Goal: Information Seeking & Learning: Check status

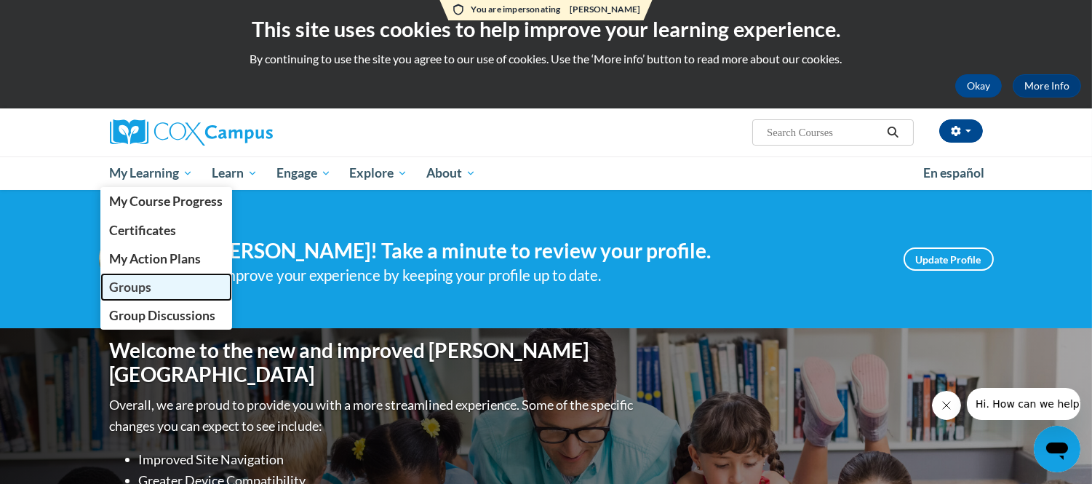
click at [157, 295] on link "Groups" at bounding box center [166, 287] width 132 height 28
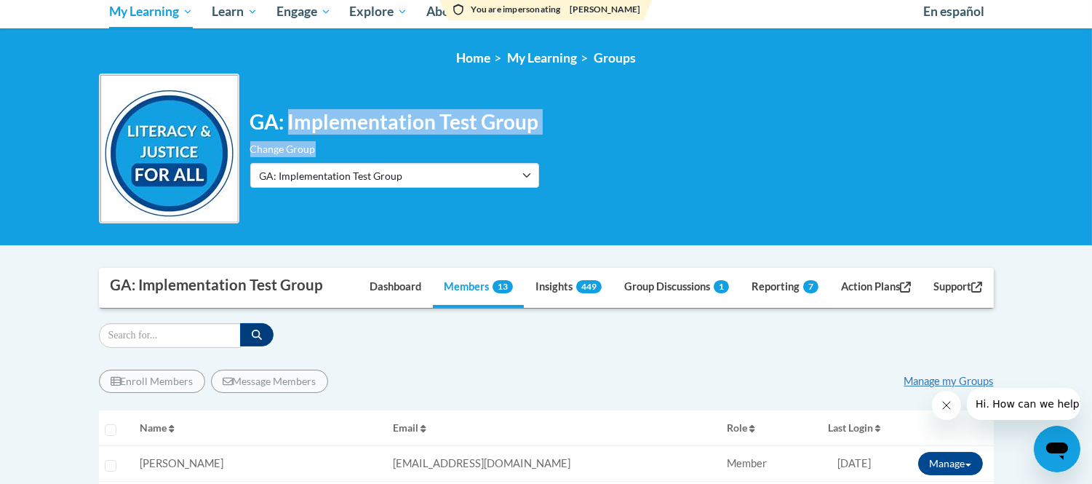
drag, startPoint x: 292, startPoint y: 119, endPoint x: 679, endPoint y: 136, distance: 387.3
click at [679, 136] on div "GA: Implementation Test Group Change Group AtlSpSch - [PERSON_NAME] Facilitator…" at bounding box center [546, 148] width 895 height 150
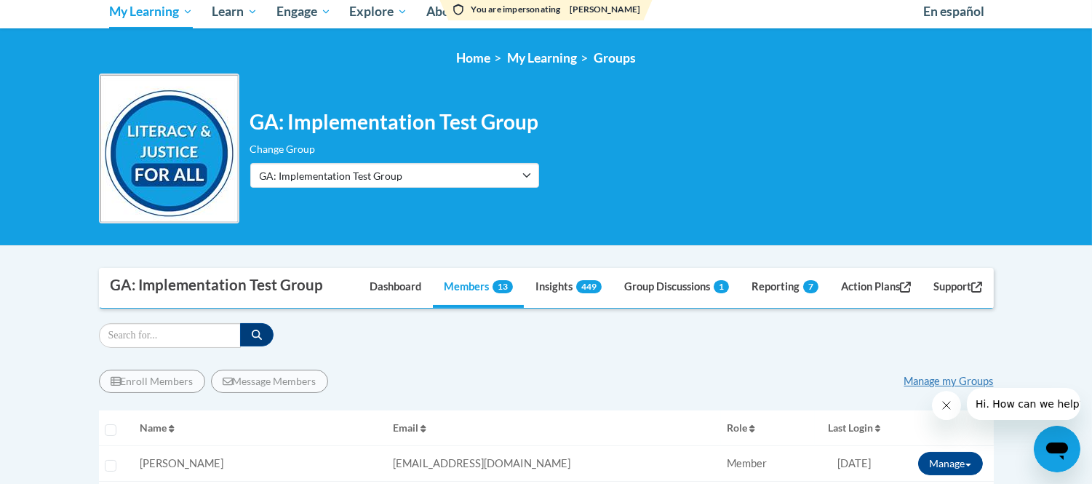
click at [679, 136] on div "GA: Implementation Test Group Change Group AtlSpSch - Rollins Facilitators Cox …" at bounding box center [546, 148] width 895 height 150
click at [564, 288] on link "Insights 449" at bounding box center [568, 287] width 88 height 39
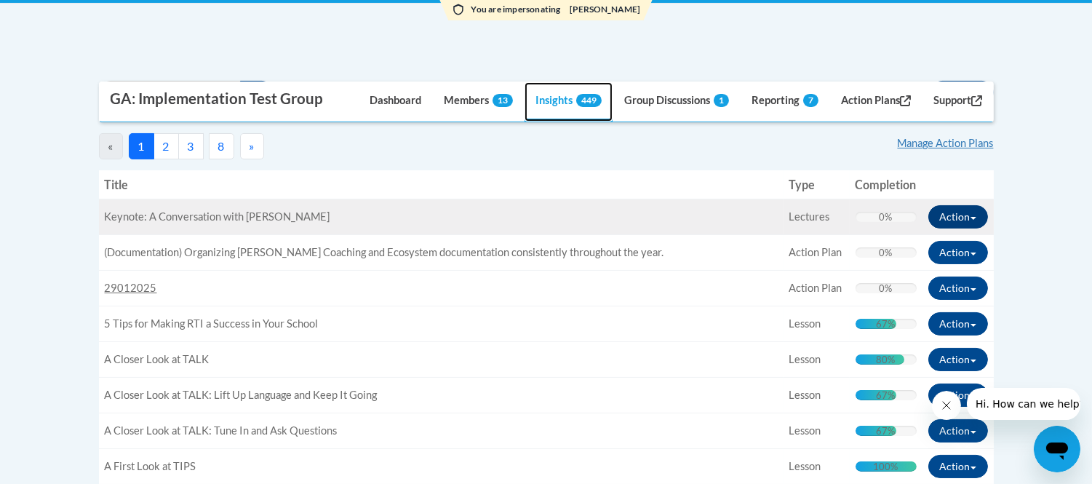
scroll to position [323, 0]
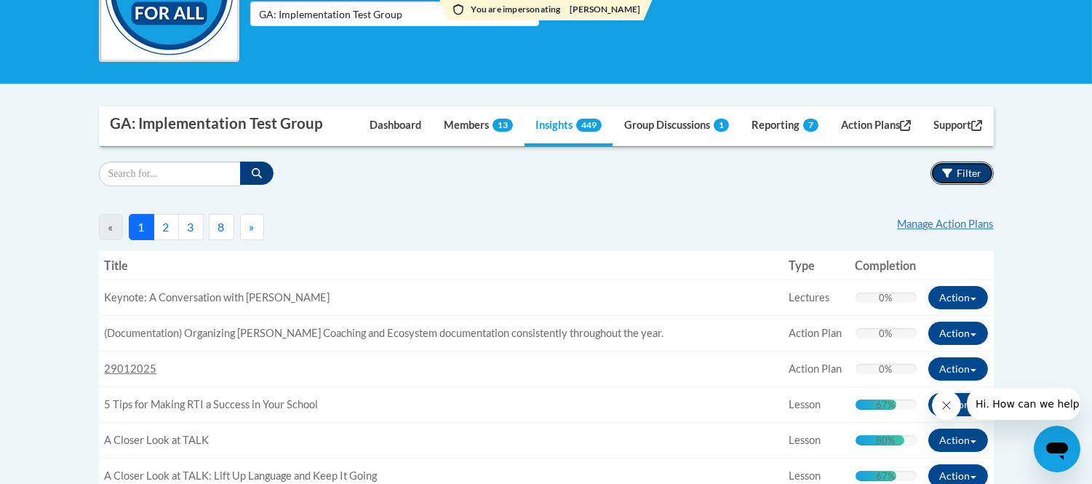
click at [972, 167] on span "Filter" at bounding box center [969, 173] width 25 height 12
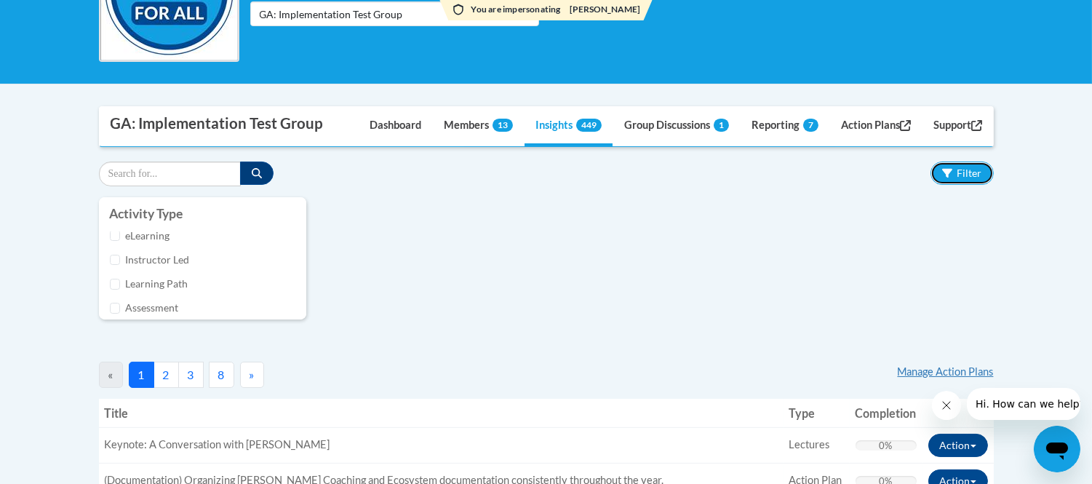
scroll to position [0, 0]
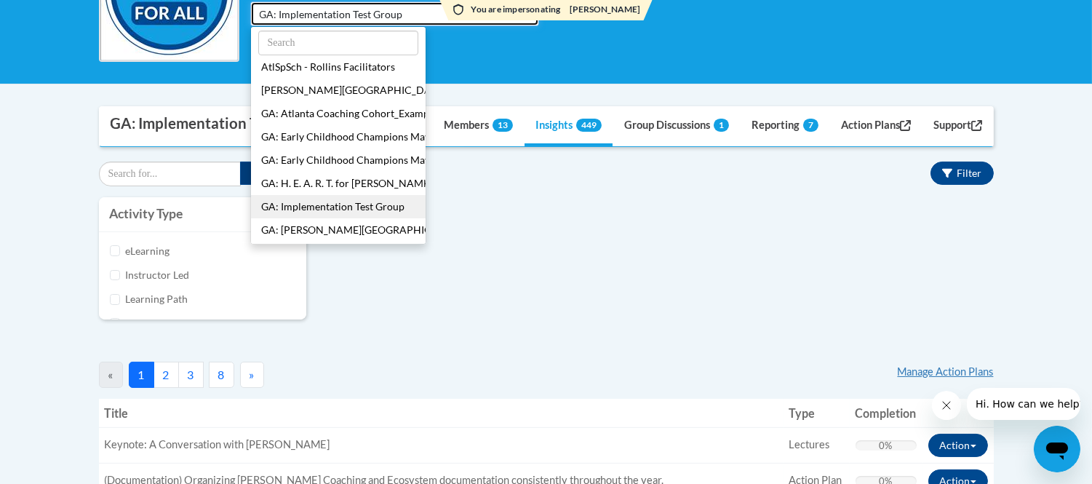
click at [394, 17] on span "GA: Implementation Test Group" at bounding box center [347, 14] width 175 height 15
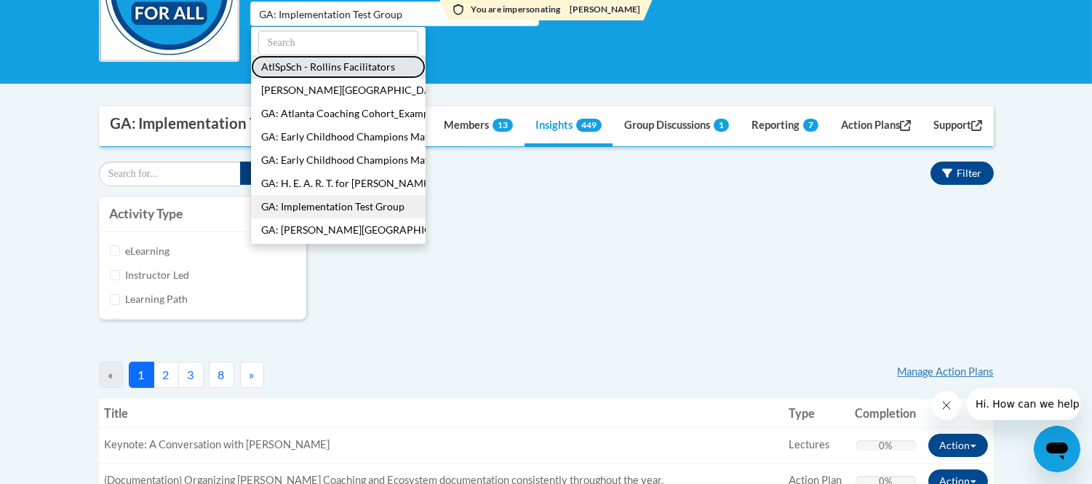
click at [366, 73] on button "AtlSpSch - Rollins Facilitators" at bounding box center [338, 66] width 175 height 23
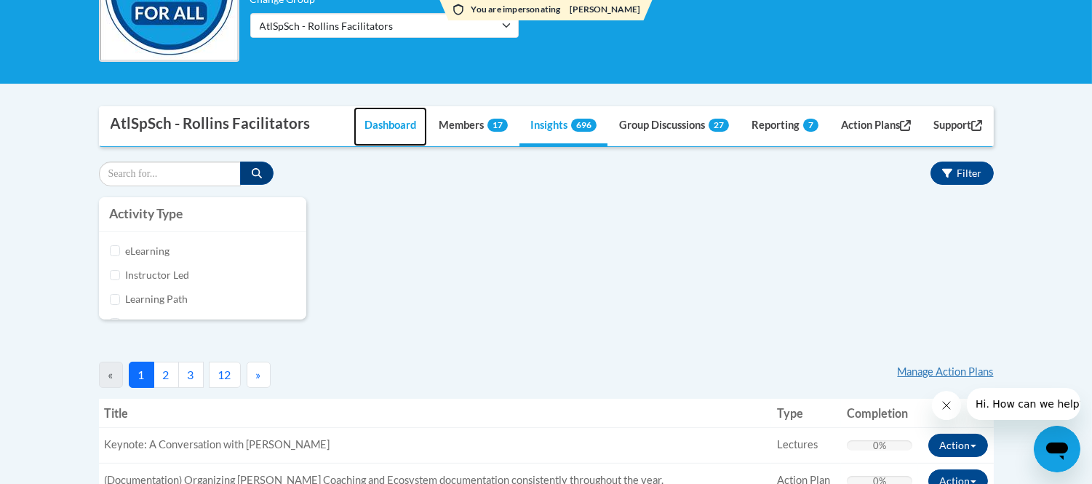
click at [394, 129] on link "Dashboard" at bounding box center [389, 126] width 73 height 39
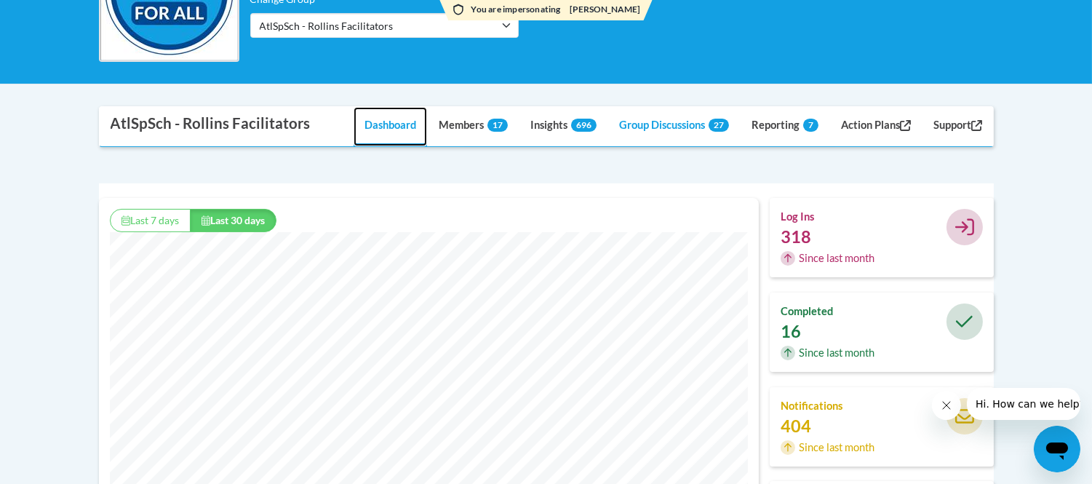
scroll to position [372, 660]
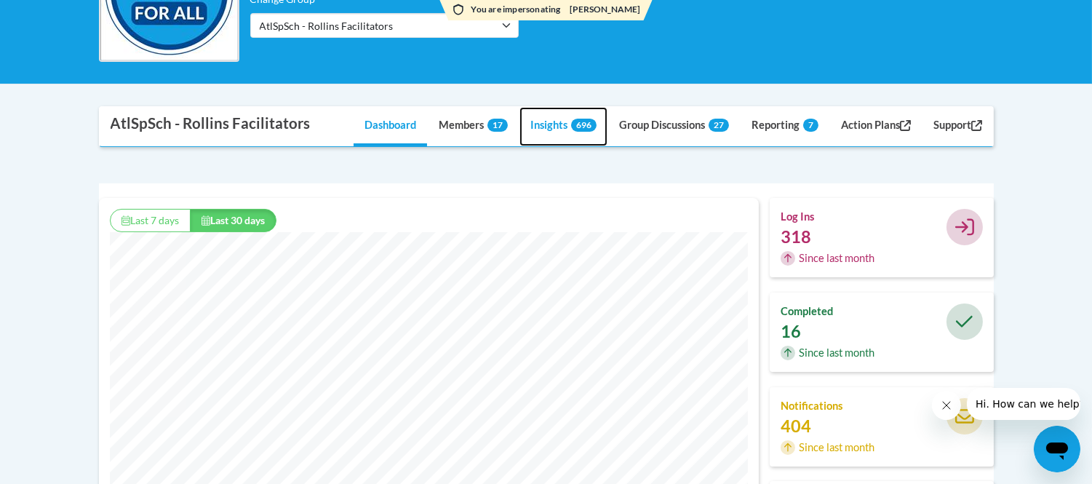
click at [579, 135] on link "Insights 696" at bounding box center [563, 126] width 88 height 39
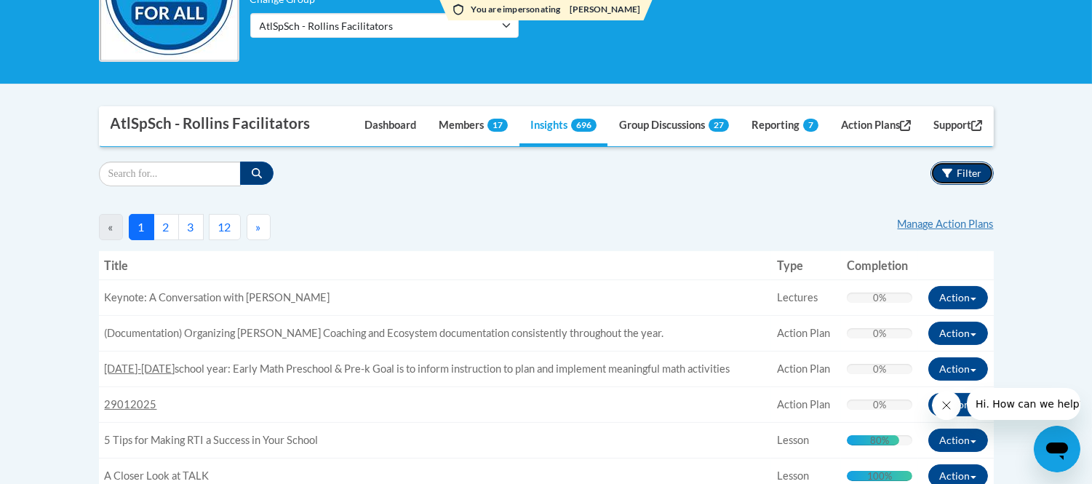
click at [968, 177] on span "Filter" at bounding box center [969, 173] width 25 height 12
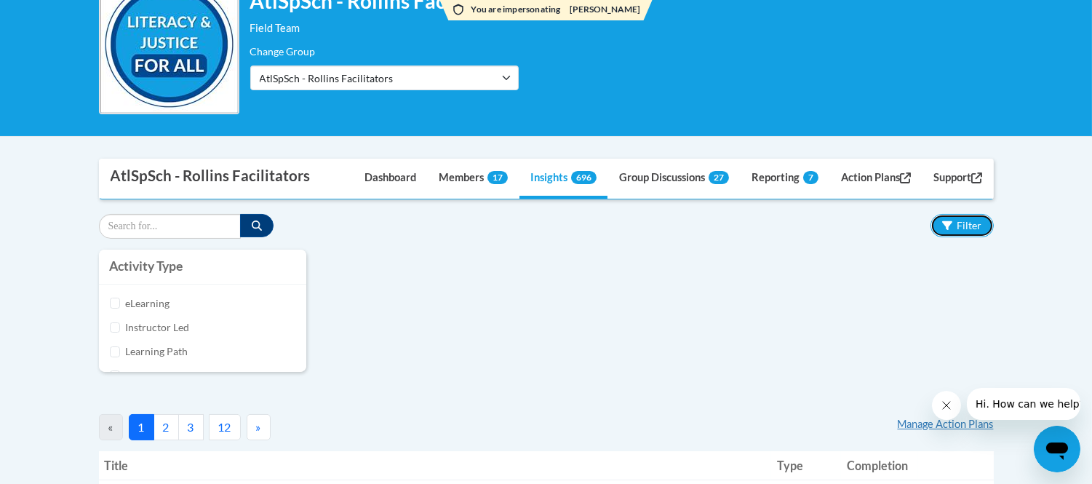
scroll to position [242, 0]
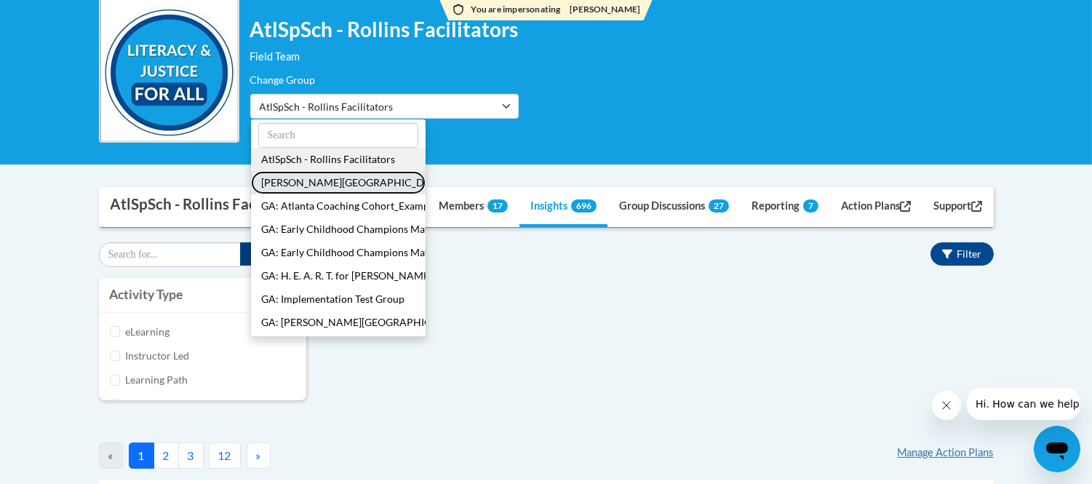
click at [344, 179] on button "[GEOGRAPHIC_DATA]/[GEOGRAPHIC_DATA]" at bounding box center [338, 182] width 175 height 23
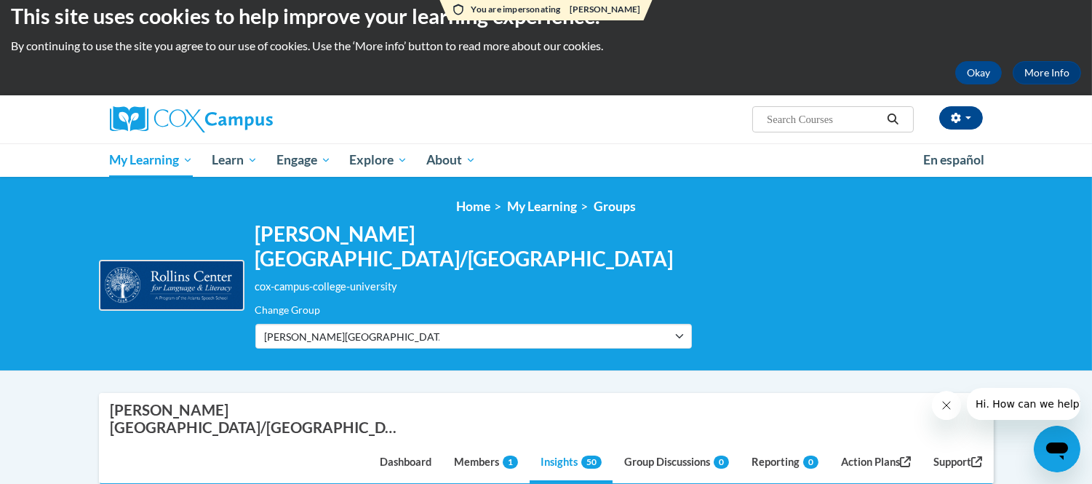
scroll to position [0, 0]
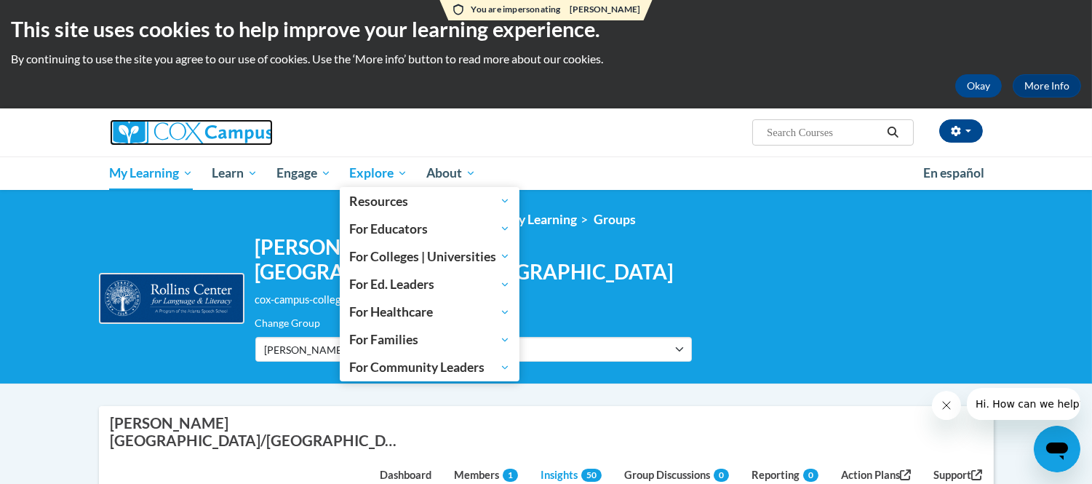
drag, startPoint x: 247, startPoint y: 134, endPoint x: 351, endPoint y: 176, distance: 112.2
click at [247, 134] on img at bounding box center [191, 132] width 163 height 26
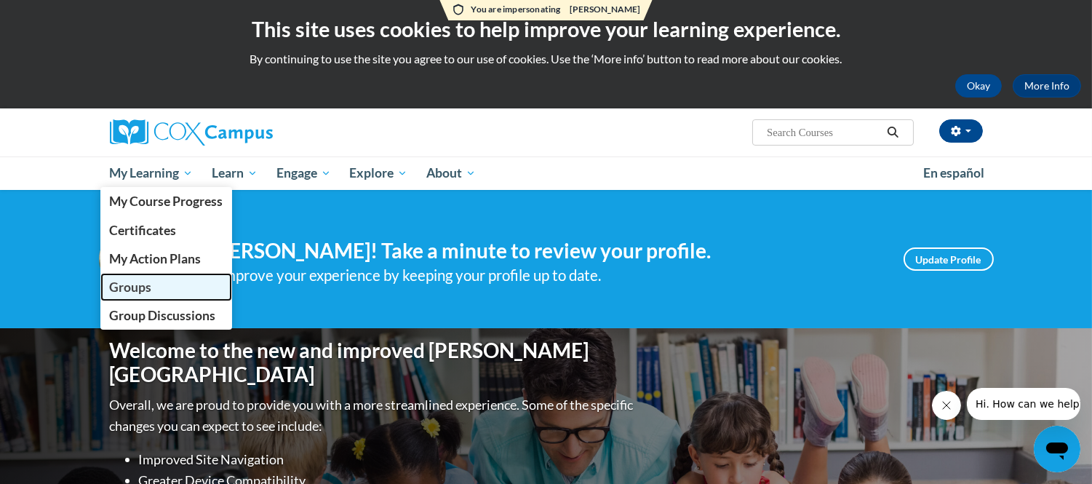
click at [142, 287] on span "Groups" at bounding box center [130, 286] width 42 height 15
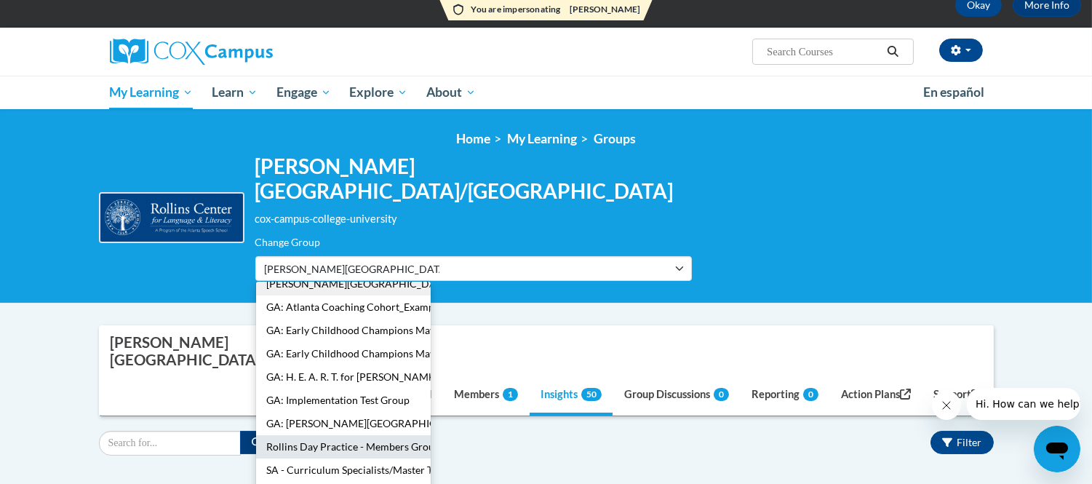
scroll to position [95, 0]
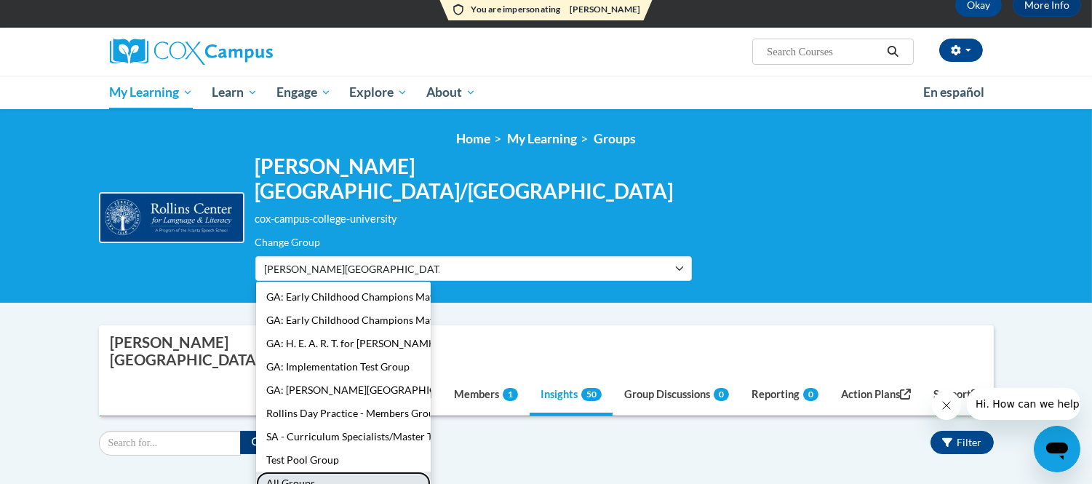
click at [313, 471] on button "All Groups" at bounding box center [343, 482] width 175 height 23
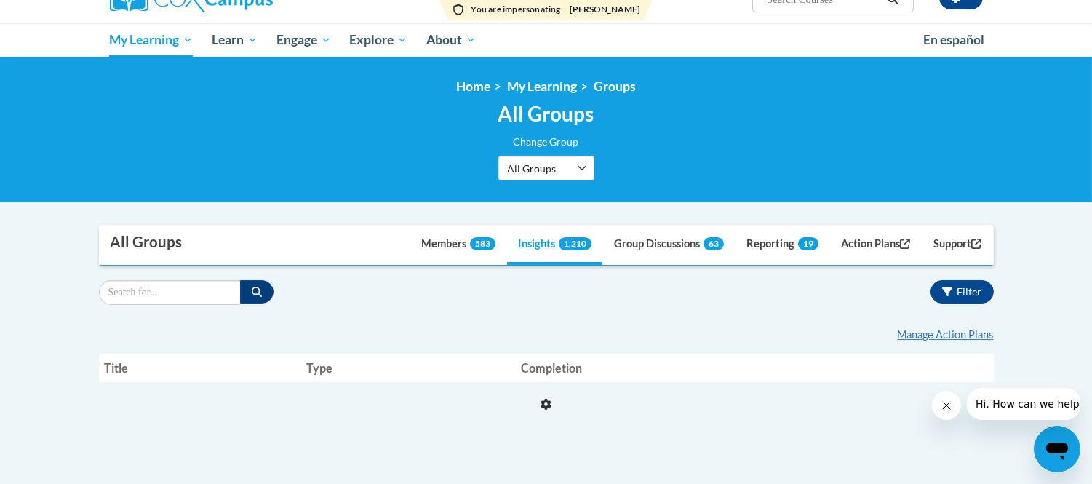
scroll to position [161, 0]
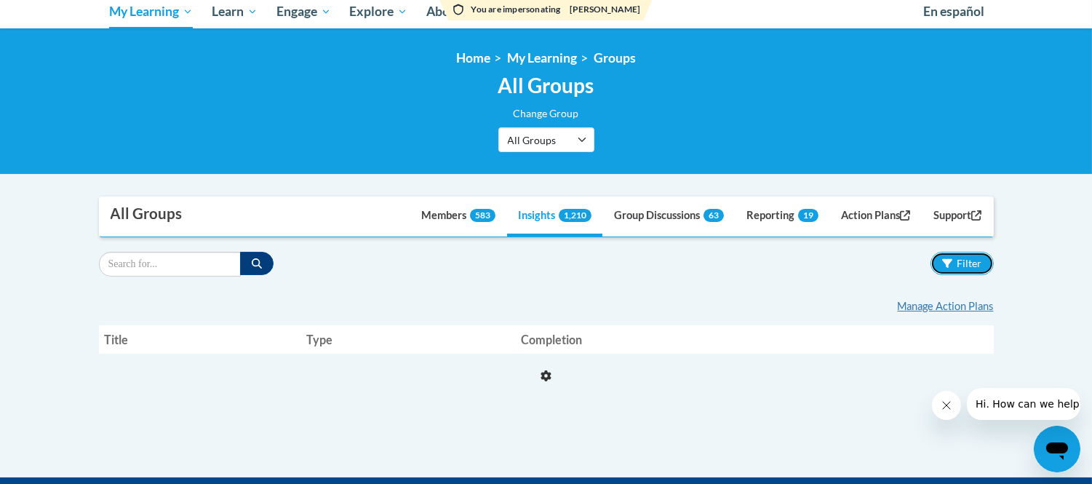
click at [956, 252] on button "Filter" at bounding box center [961, 263] width 63 height 23
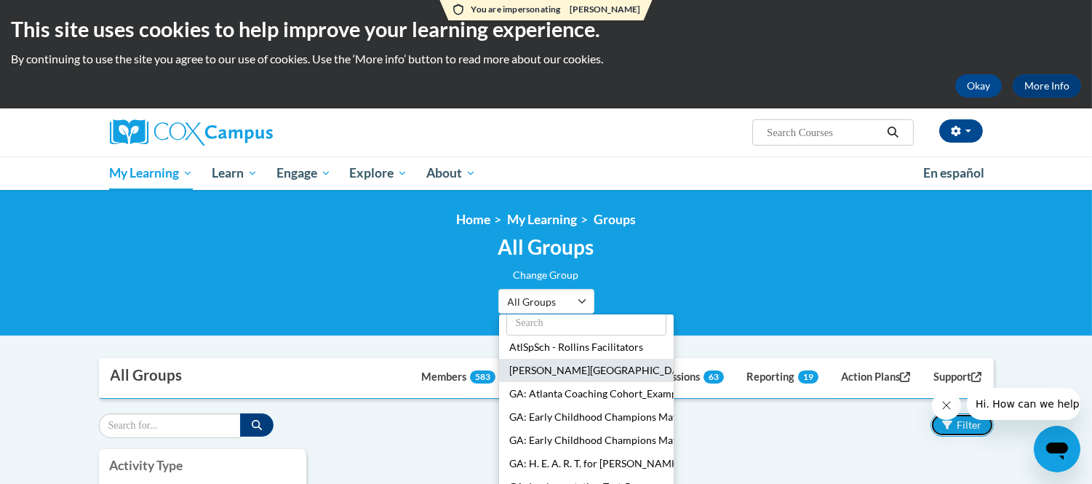
scroll to position [0, 0]
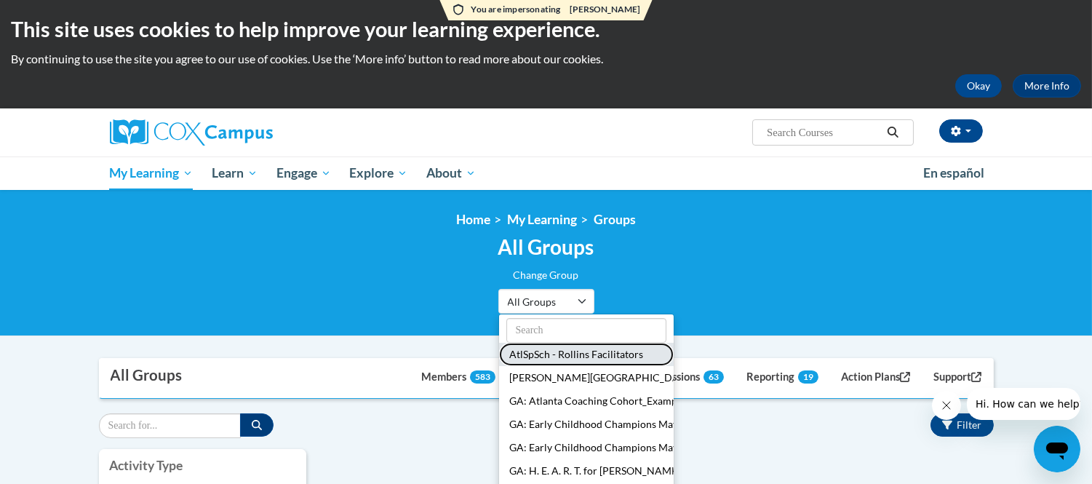
click at [580, 359] on button "AtlSpSch - Rollins Facilitators" at bounding box center [586, 354] width 175 height 23
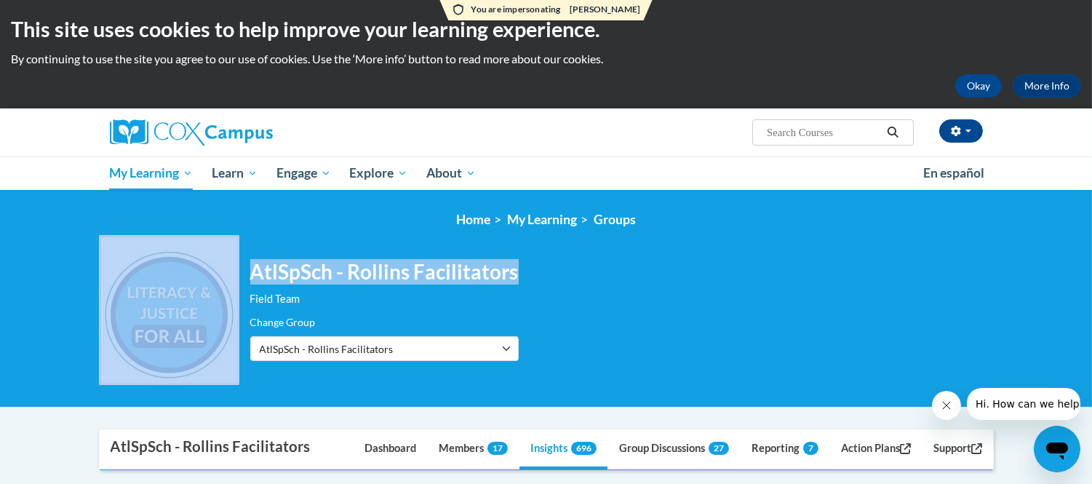
drag, startPoint x: 519, startPoint y: 274, endPoint x: 240, endPoint y: 263, distance: 279.5
click at [240, 263] on div "AtlSpSch - Rollins Facilitators Field Team Change Group AtlSpSch - Rollins Faci…" at bounding box center [546, 310] width 895 height 150
copy div "AtlSpSch - Rollins Facilitators"
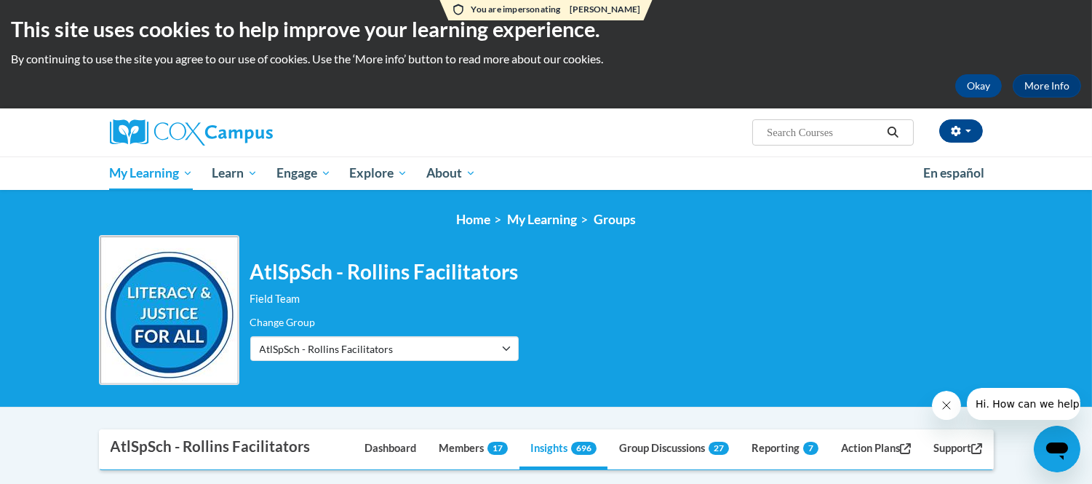
click at [431, 305] on div "Field Team" at bounding box center [384, 299] width 268 height 16
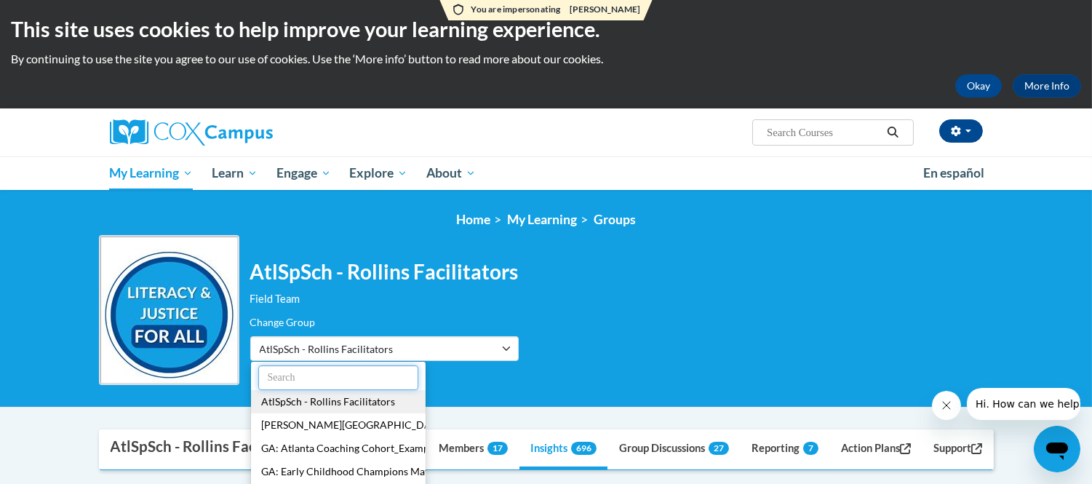
click at [345, 375] on input "text" at bounding box center [338, 377] width 160 height 25
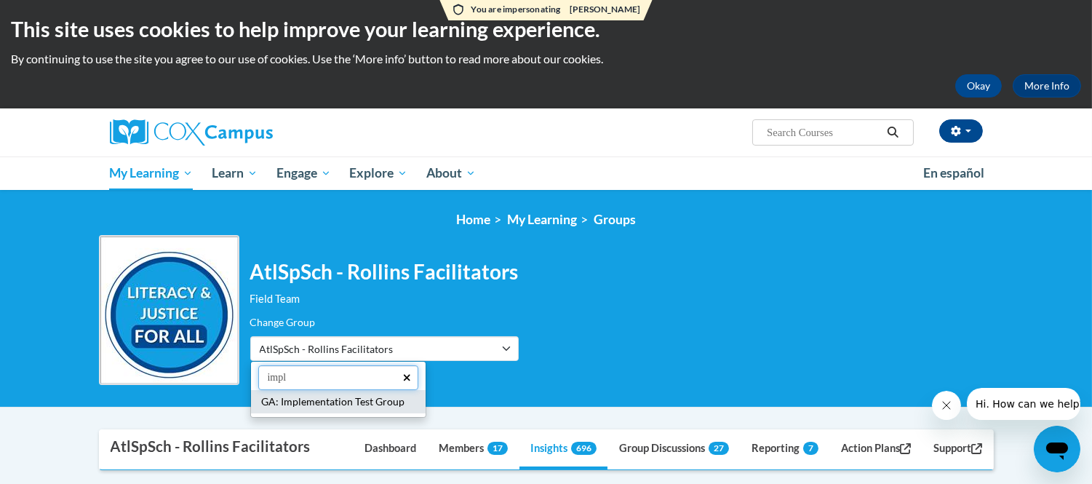
type input "impl"
click at [348, 395] on button "GA: Implementation Test Group" at bounding box center [338, 401] width 175 height 23
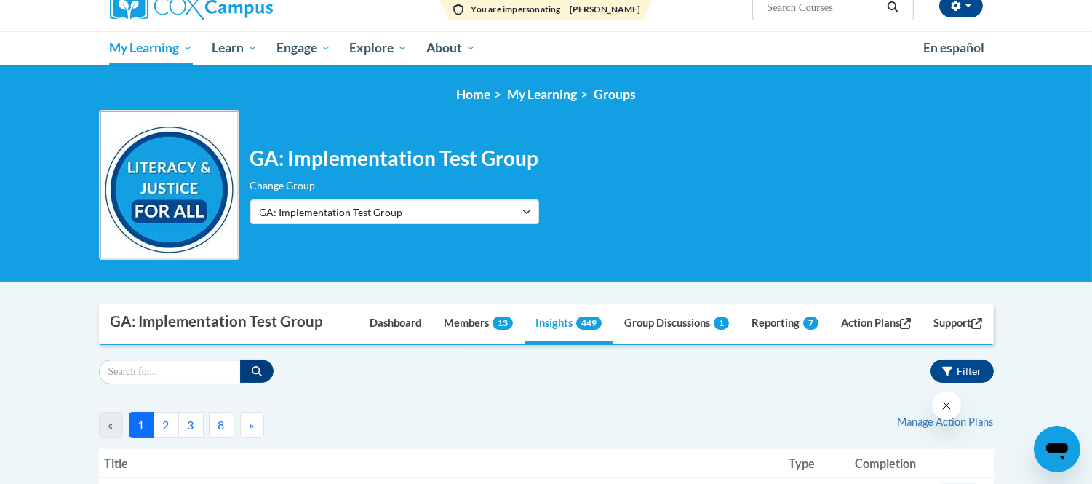
scroll to position [161, 0]
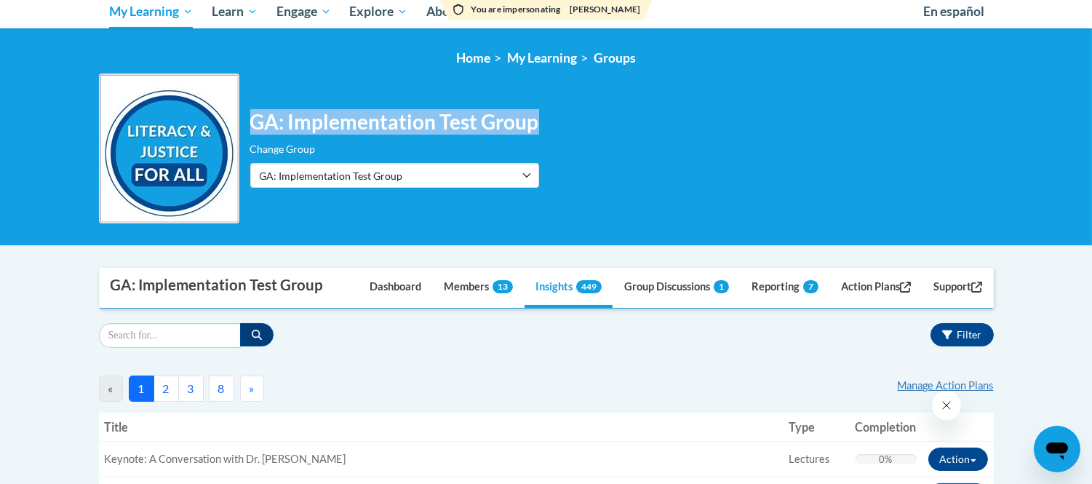
drag, startPoint x: 249, startPoint y: 122, endPoint x: 671, endPoint y: 126, distance: 421.9
click at [671, 126] on div "GA: Implementation Test Group Change Group AtlSpSch - Rollins Facilitators [GEO…" at bounding box center [546, 148] width 895 height 150
click at [612, 127] on div "GA: Implementation Test Group Change Group AtlSpSch - Rollins Facilitators [GEO…" at bounding box center [546, 148] width 895 height 150
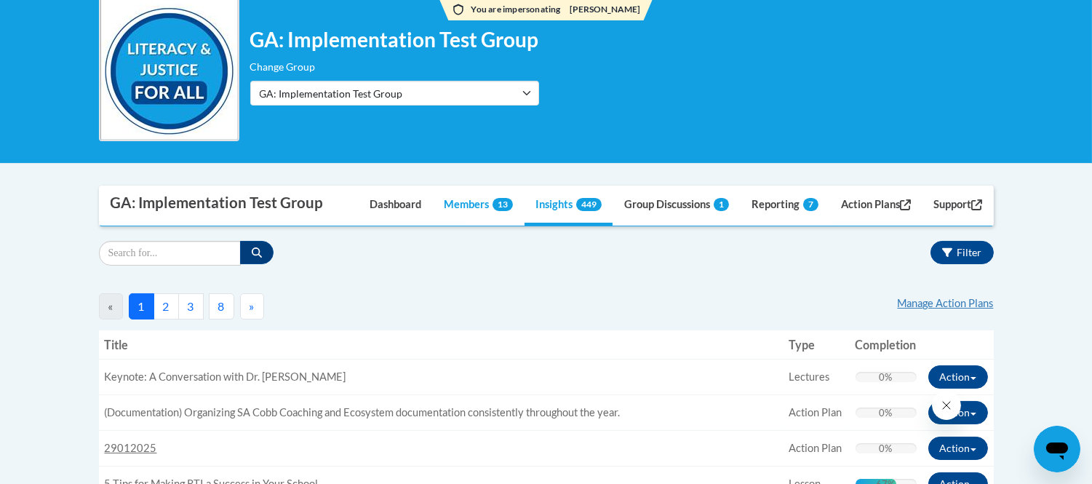
scroll to position [242, 0]
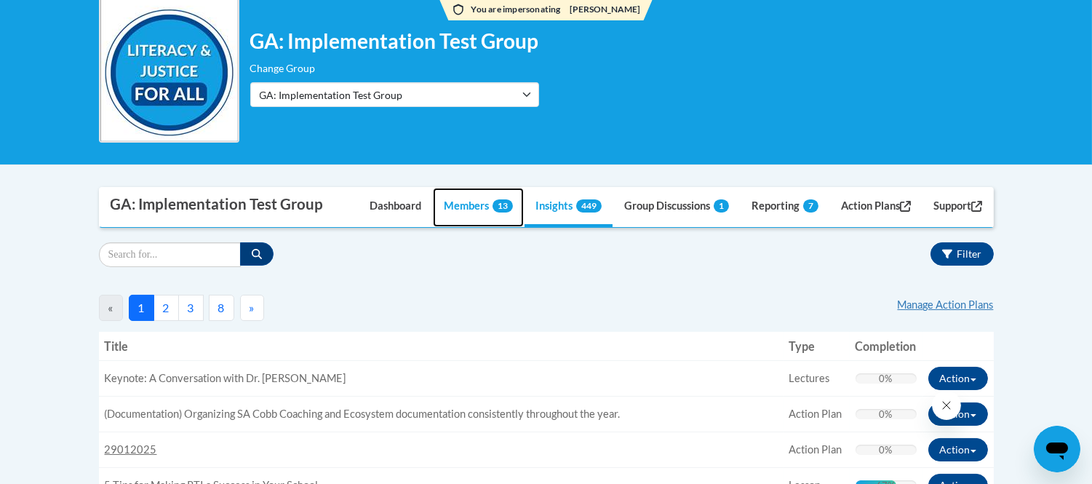
click at [473, 200] on link "Members 13" at bounding box center [478, 207] width 91 height 39
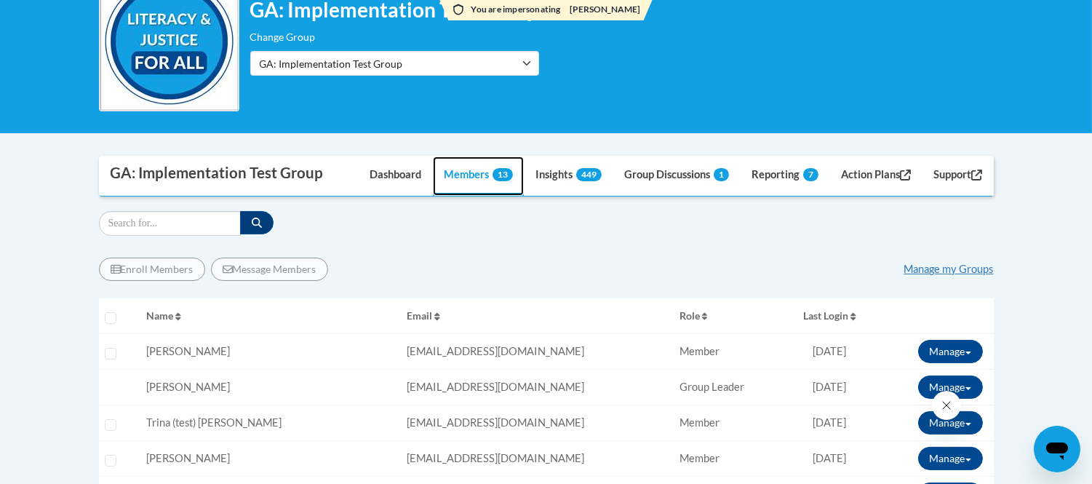
scroll to position [86, 0]
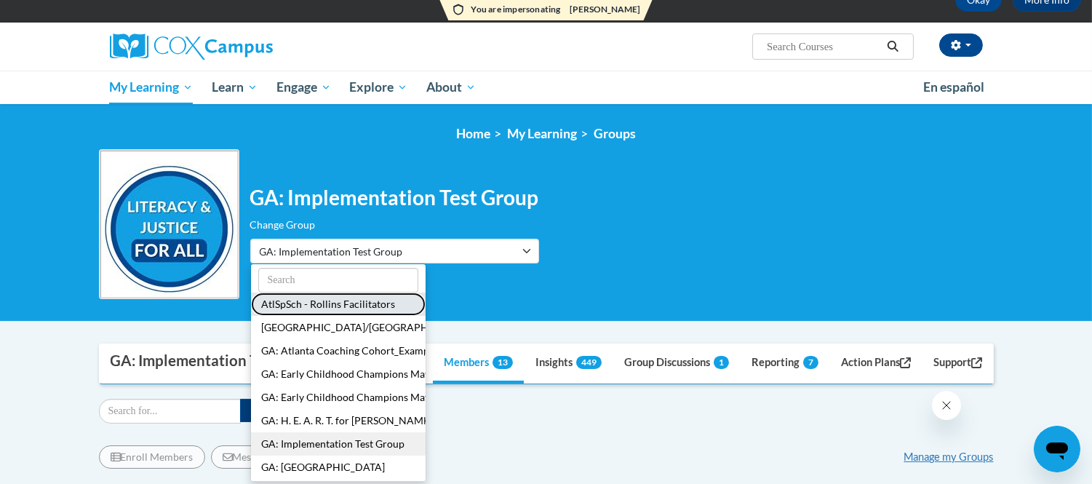
click at [343, 300] on button "AtlSpSch - Rollins Facilitators" at bounding box center [338, 303] width 175 height 23
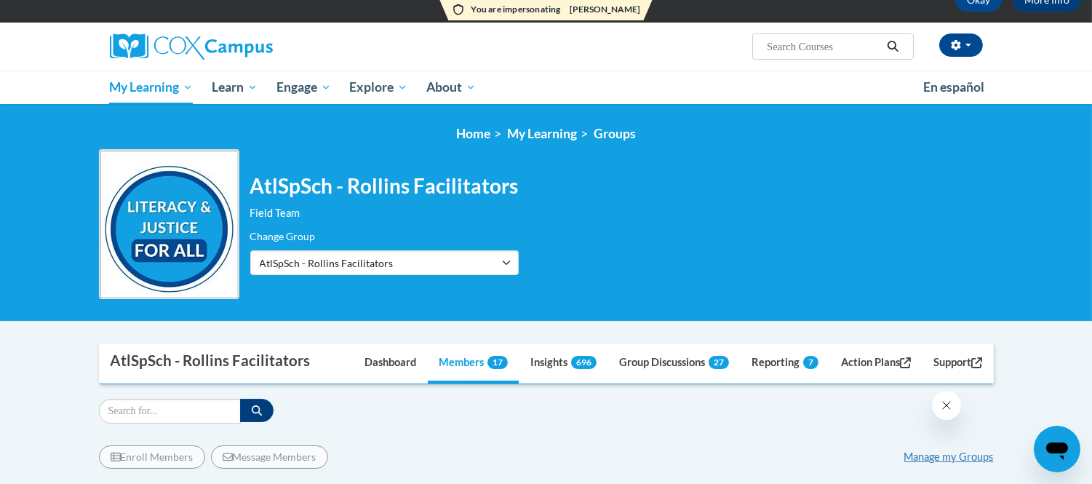
click at [416, 223] on div "AtlSpSch - Rollins Facilitators Field Team Change Group AtlSpSch - Rollins Faci…" at bounding box center [384, 225] width 268 height 102
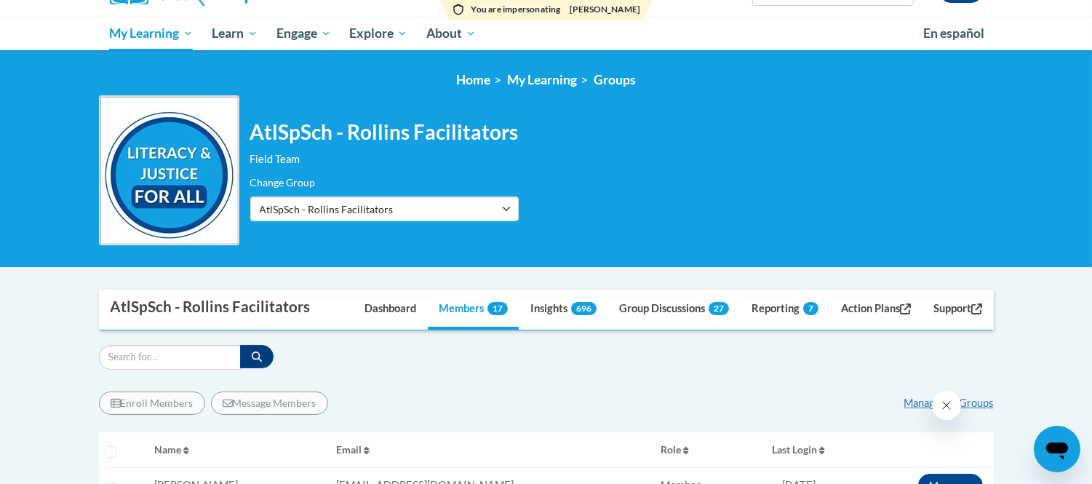
scroll to position [167, 0]
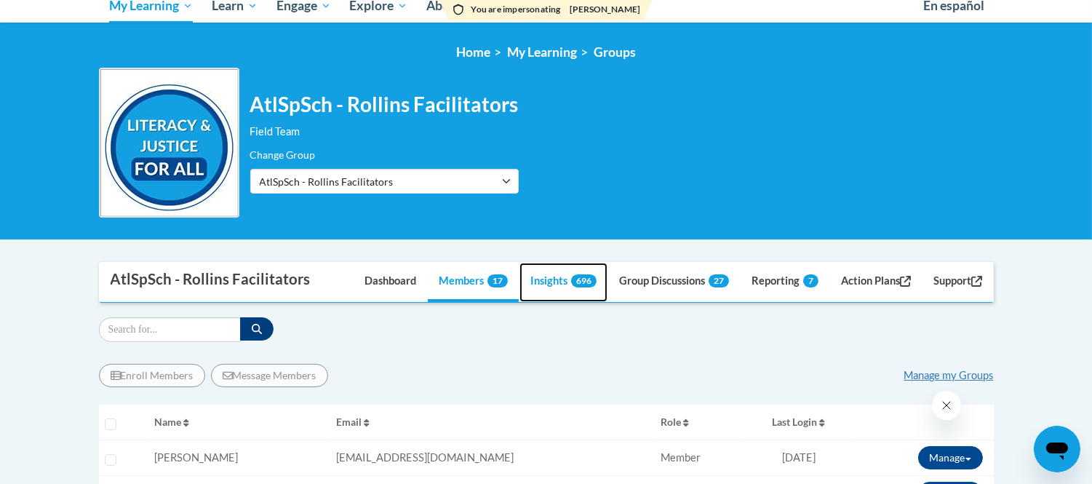
click at [571, 276] on span "696" at bounding box center [583, 280] width 25 height 13
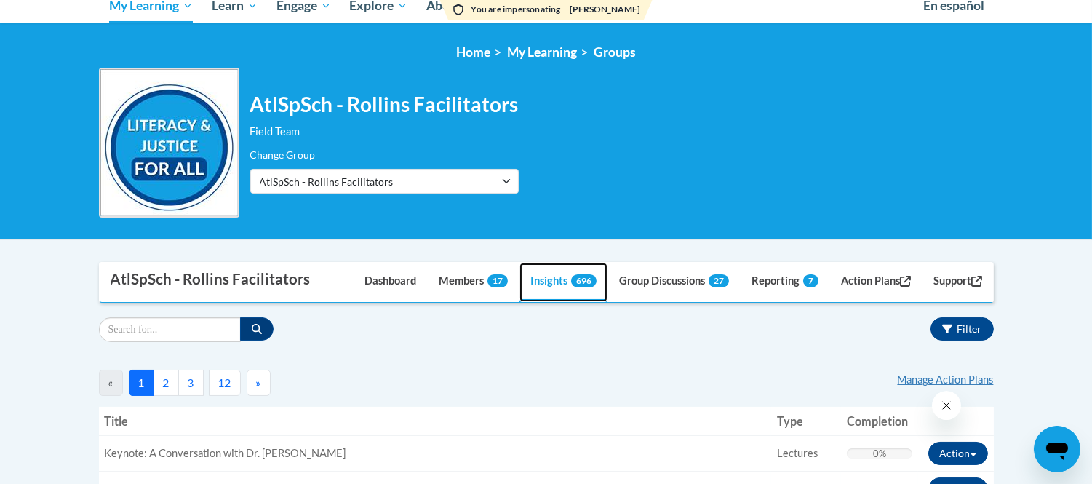
scroll to position [248, 0]
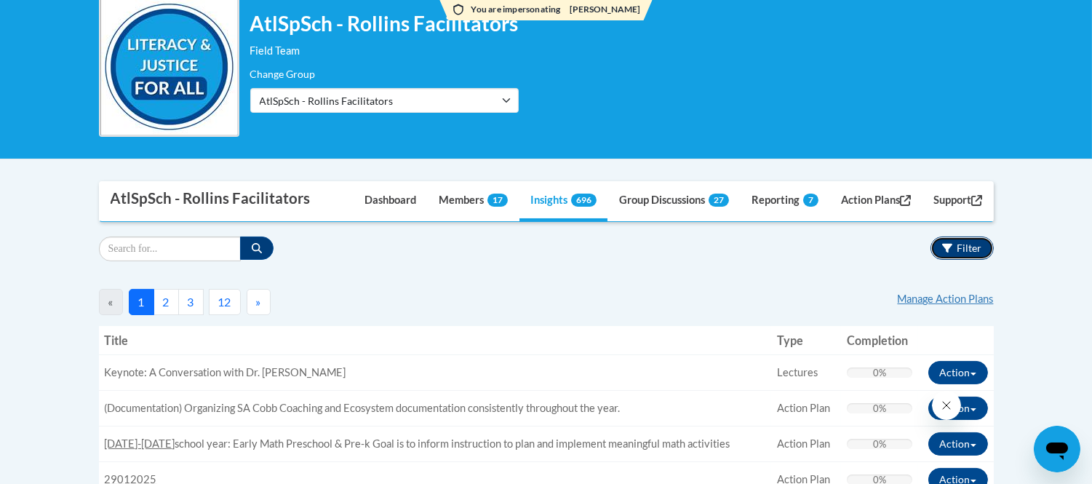
click at [970, 245] on span "Filter" at bounding box center [969, 247] width 25 height 12
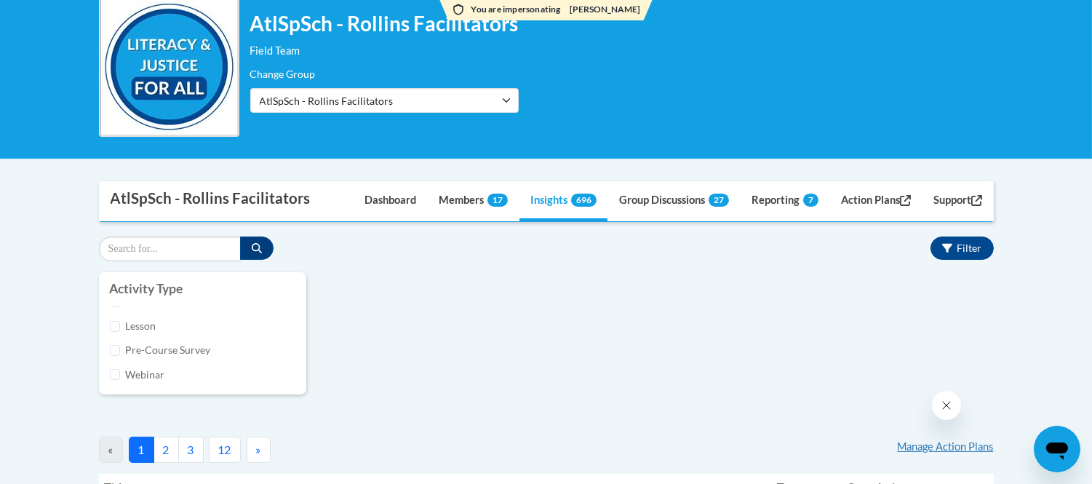
scroll to position [167, 0]
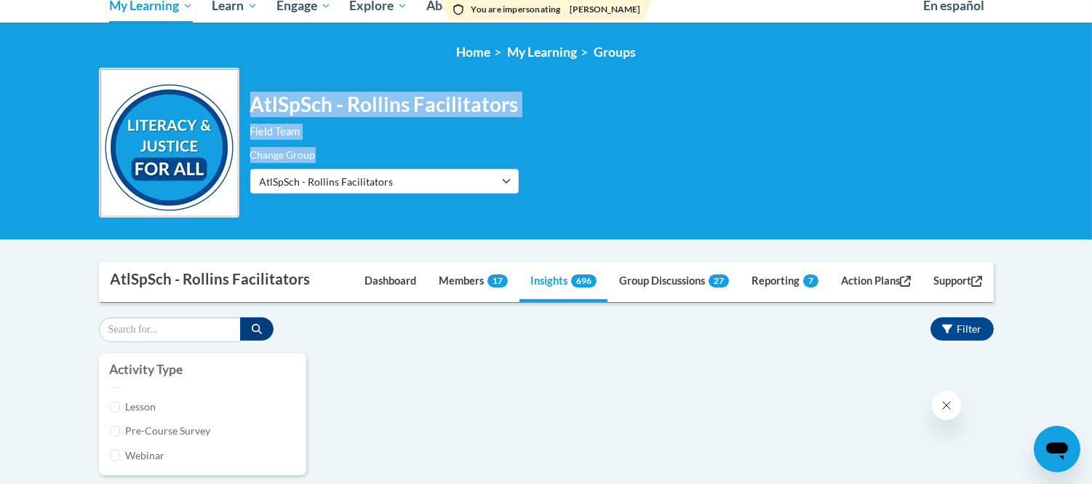
drag, startPoint x: 245, startPoint y: 102, endPoint x: 975, endPoint y: 142, distance: 731.3
click at [975, 142] on div "AtlSpSch - Rollins Facilitators Field Team Change Group AtlSpSch - Rollins Faci…" at bounding box center [546, 143] width 895 height 150
click at [639, 106] on div "AtlSpSch - Rollins Facilitators Field Team Change Group AtlSpSch - Rollins Faci…" at bounding box center [546, 143] width 895 height 150
drag, startPoint x: 257, startPoint y: 90, endPoint x: 746, endPoint y: 119, distance: 489.6
click at [746, 119] on div "AtlSpSch - Rollins Facilitators Field Team Change Group AtlSpSch - Rollins Faci…" at bounding box center [546, 143] width 895 height 150
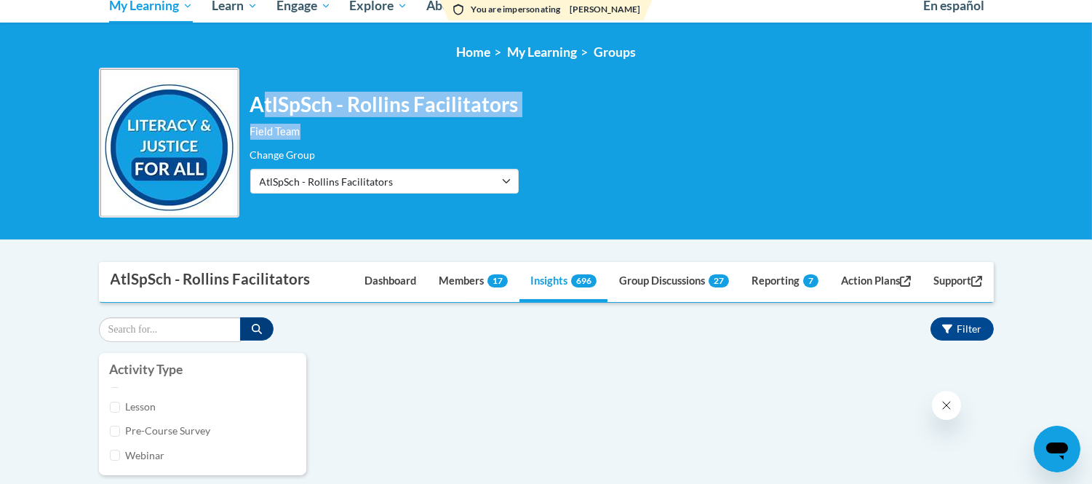
click at [746, 119] on div "AtlSpSch - Rollins Facilitators Field Team Change Group AtlSpSch - Rollins Faci…" at bounding box center [546, 143] width 895 height 150
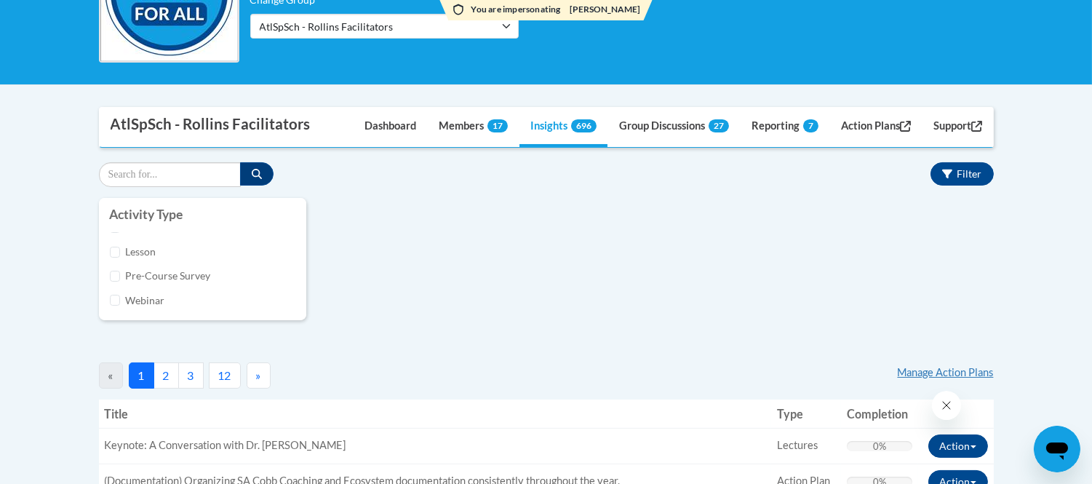
scroll to position [329, 0]
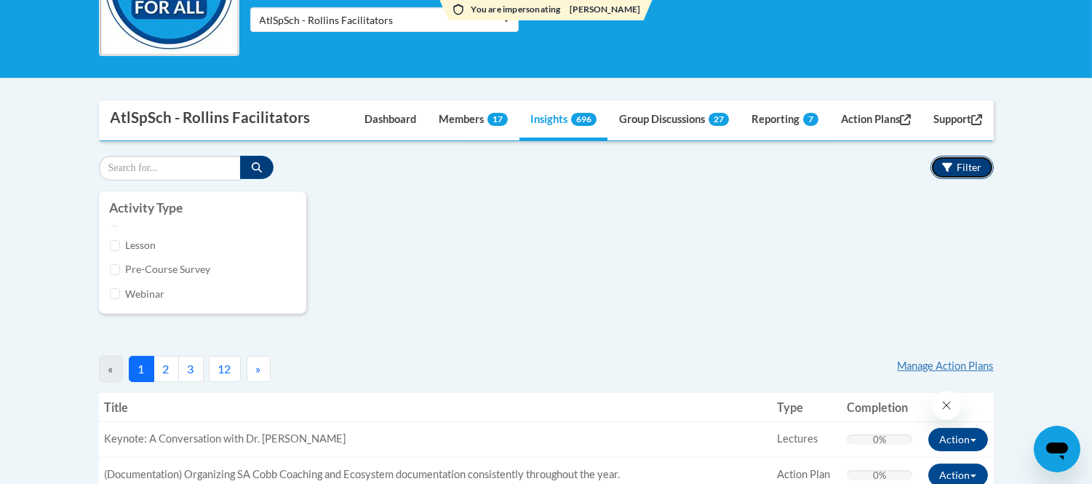
click at [976, 157] on button "Filter" at bounding box center [961, 167] width 63 height 23
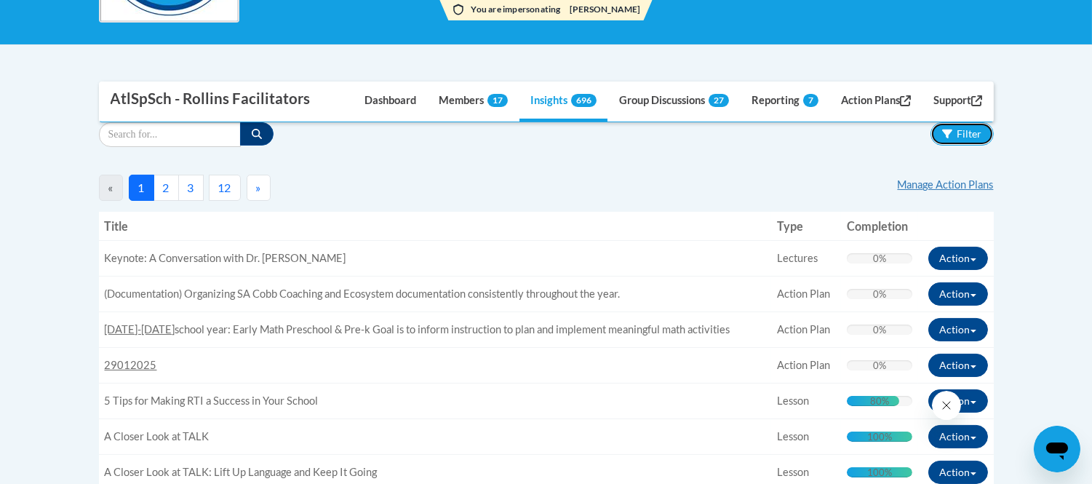
scroll to position [248, 0]
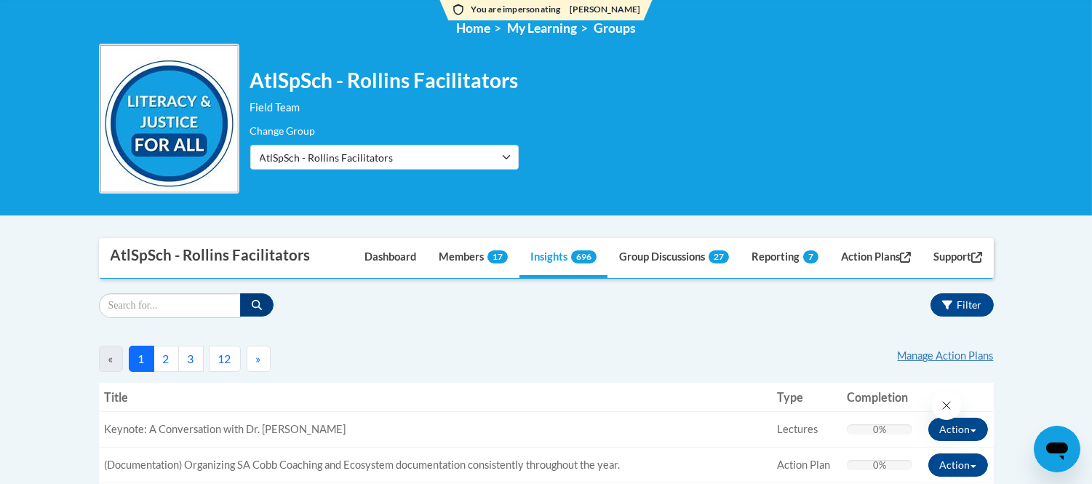
scroll to position [167, 0]
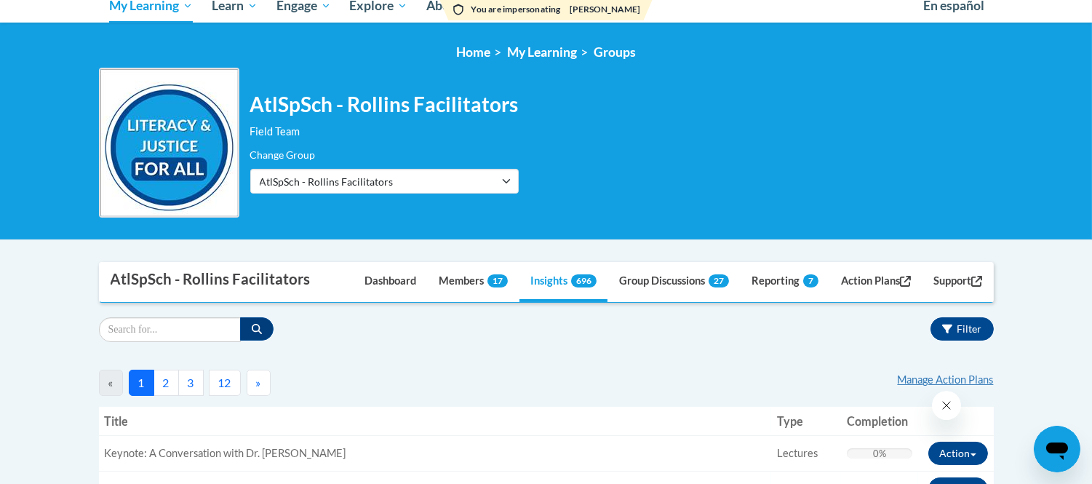
click at [978, 322] on span "Filter" at bounding box center [969, 328] width 25 height 12
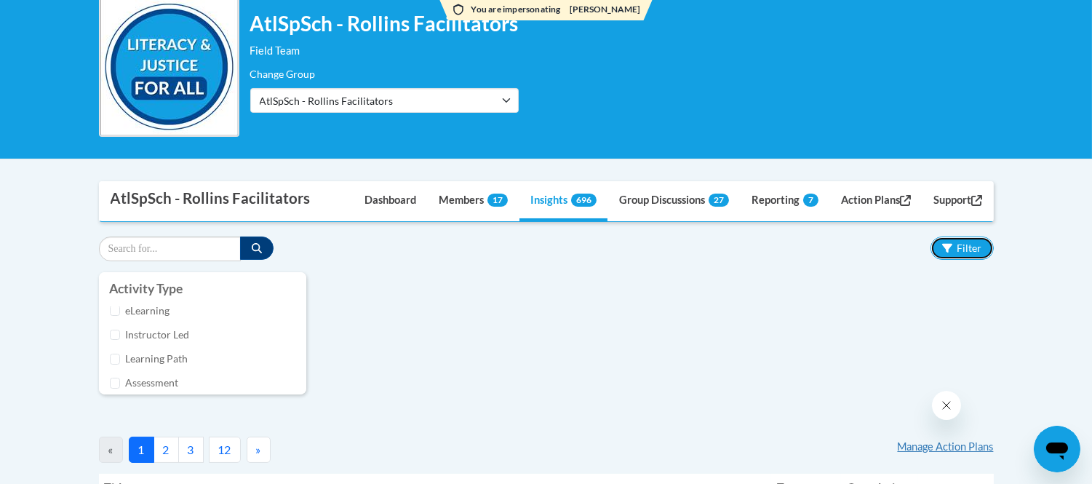
scroll to position [0, 0]
click at [114, 375] on input "Learning Path" at bounding box center [115, 374] width 11 height 11
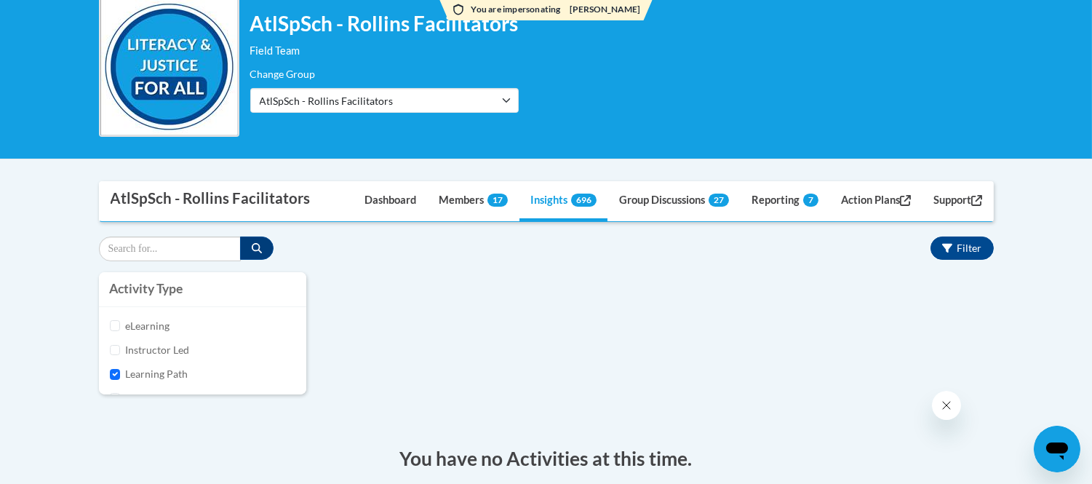
click at [543, 356] on div "Activity Type eLearning Instructor Led Learning Path Assessment Survey Attestat…" at bounding box center [546, 340] width 916 height 136
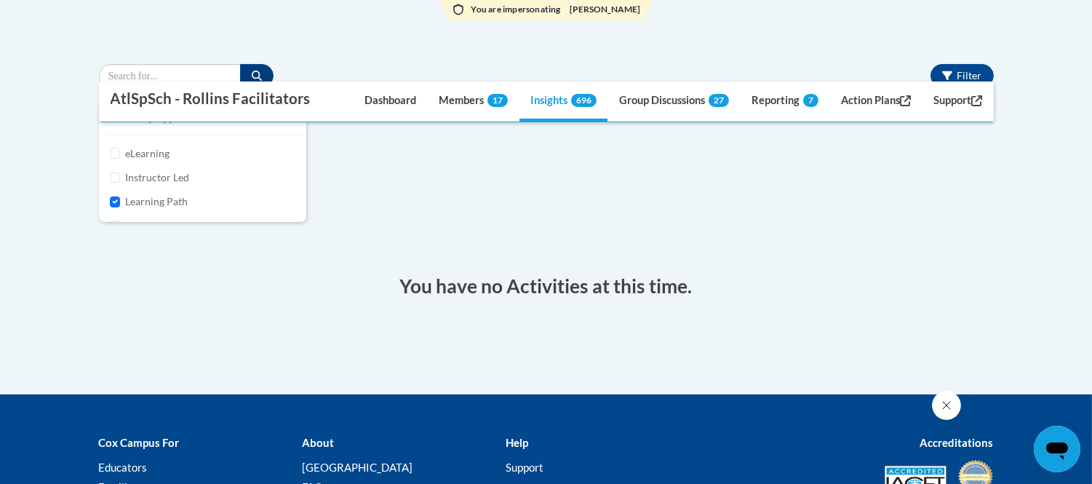
scroll to position [407, 0]
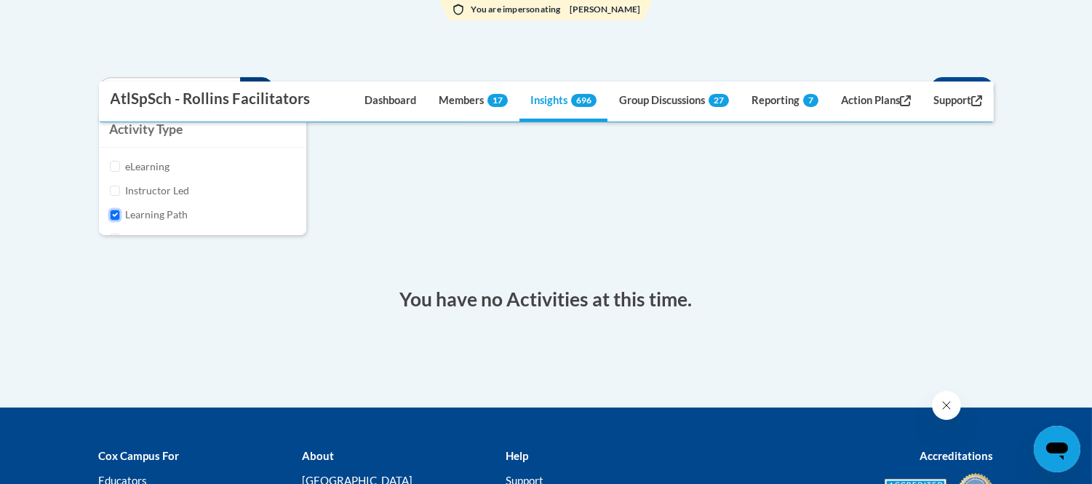
click at [116, 215] on input "Learning Path" at bounding box center [115, 214] width 11 height 11
checkbox input "false"
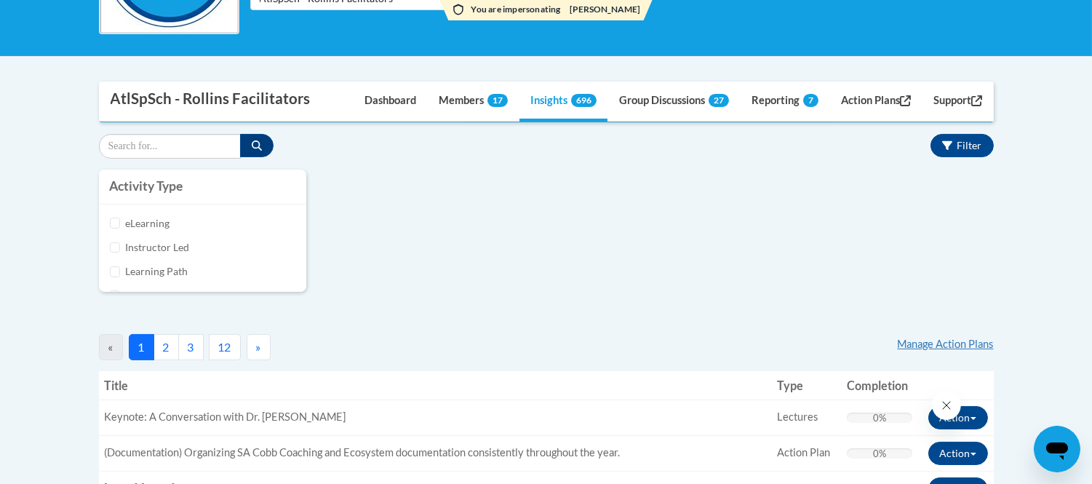
scroll to position [326, 0]
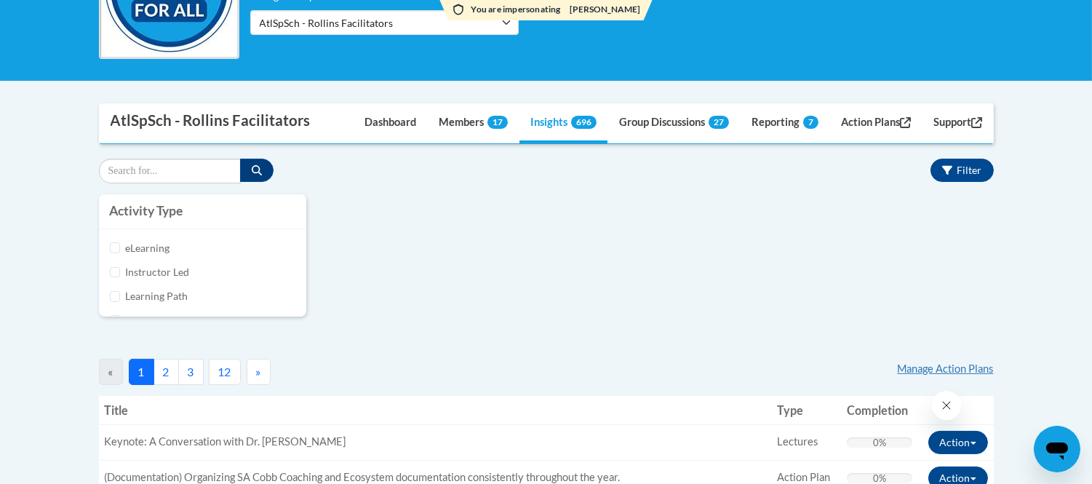
click at [112, 264] on div "Instructor Led" at bounding box center [202, 272] width 185 height 16
click at [112, 267] on input "Instructor Led" at bounding box center [115, 272] width 11 height 11
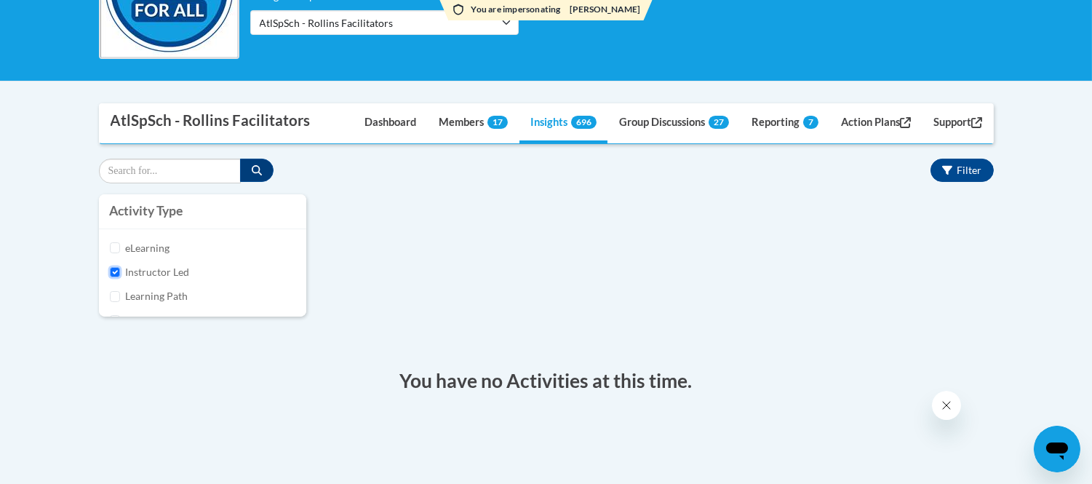
click at [112, 270] on input "Instructor Led" at bounding box center [115, 272] width 11 height 11
checkbox input "false"
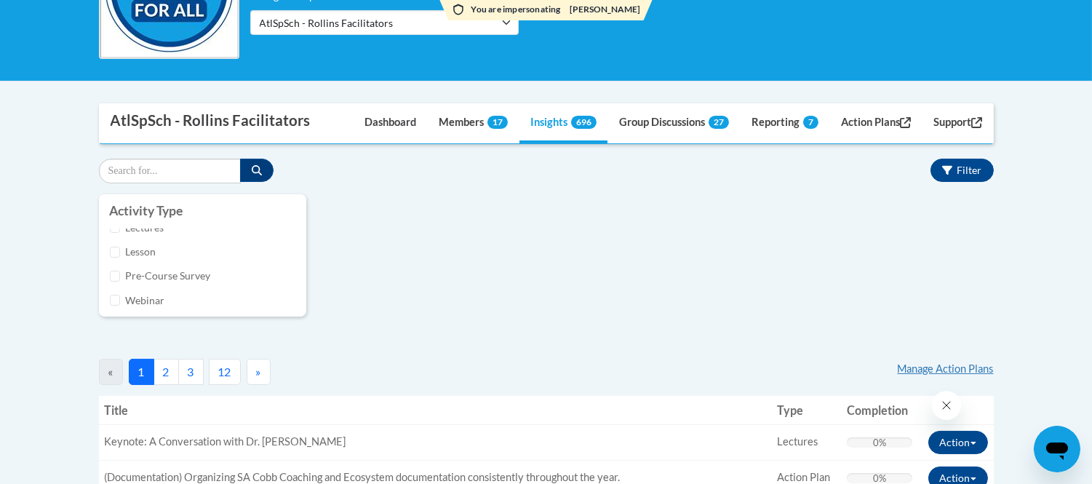
scroll to position [241, 0]
click at [115, 294] on input "Webinar" at bounding box center [115, 296] width 11 height 11
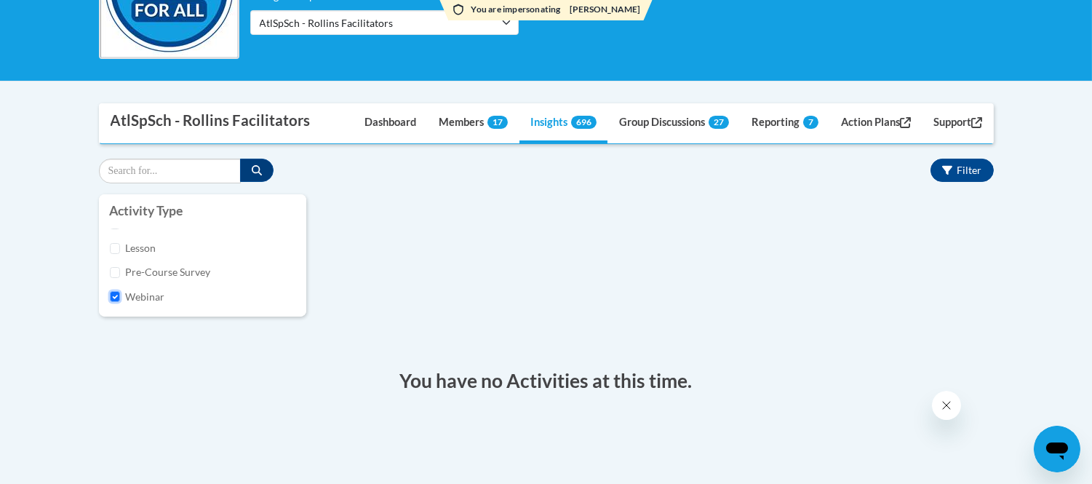
click at [115, 294] on input "Webinar" at bounding box center [115, 296] width 11 height 11
checkbox input "false"
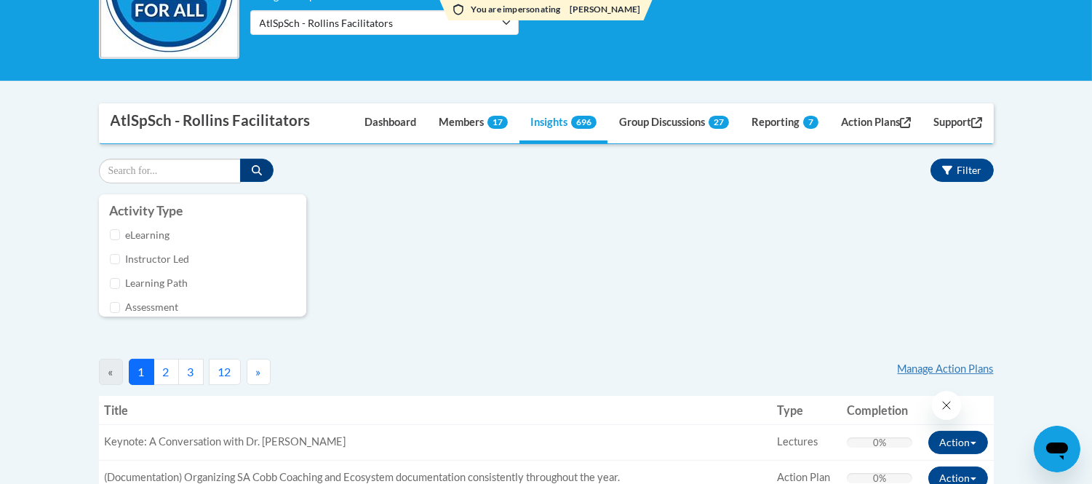
scroll to position [0, 0]
click at [119, 246] on input "eLearning" at bounding box center [115, 247] width 11 height 11
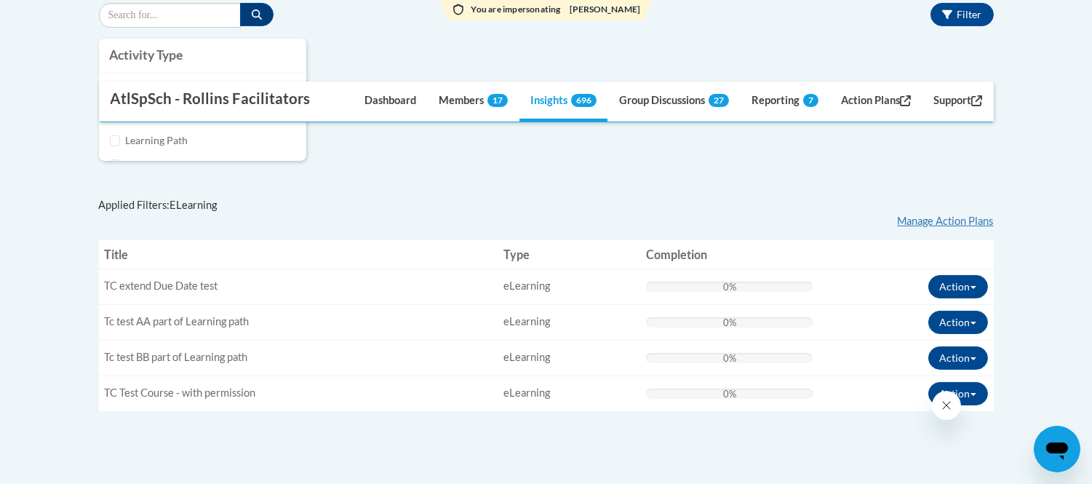
scroll to position [488, 0]
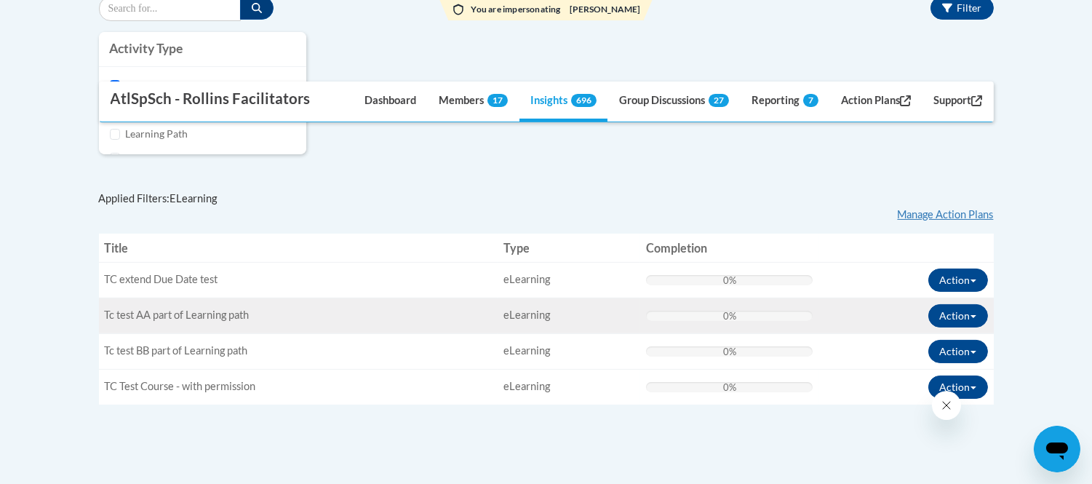
click at [540, 313] on span "eLearning" at bounding box center [526, 314] width 47 height 12
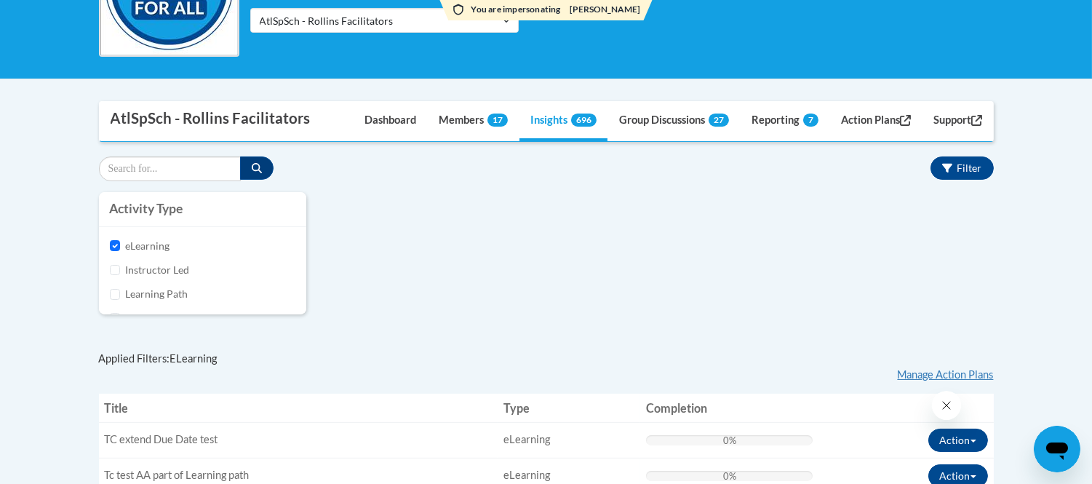
scroll to position [326, 0]
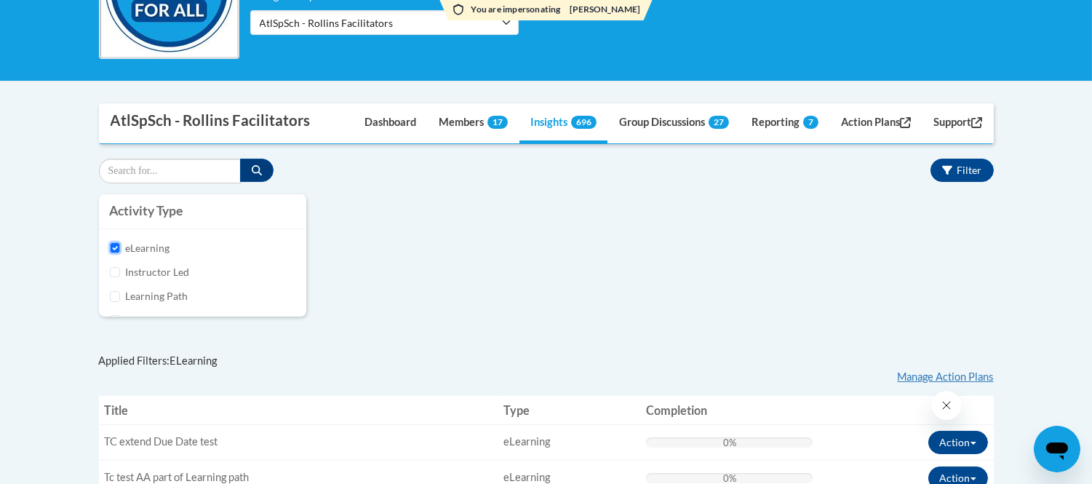
click at [114, 243] on input "eLearning" at bounding box center [115, 247] width 11 height 11
checkbox input "false"
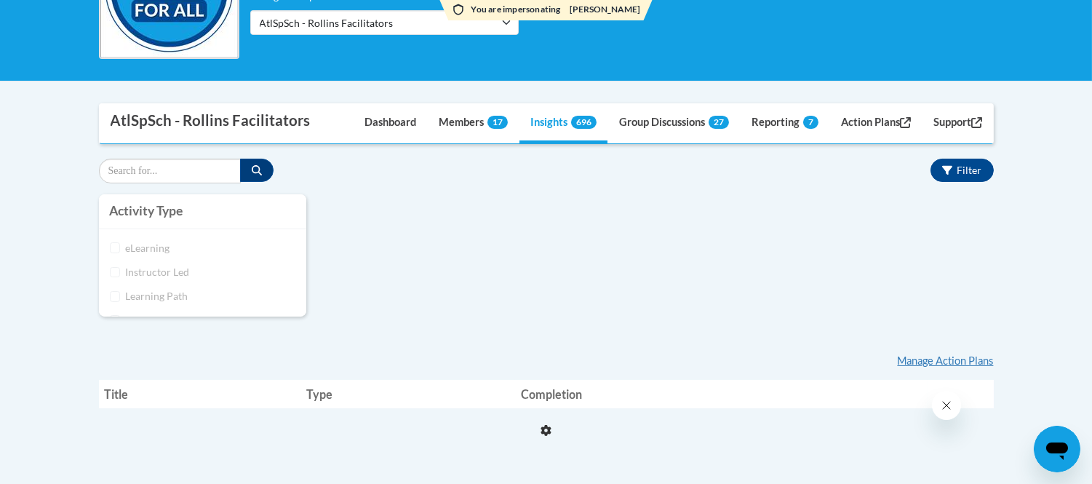
click at [588, 259] on div "Activity Type eLearning Instructor Led Learning Path Assessment Survey Attestat…" at bounding box center [546, 262] width 916 height 136
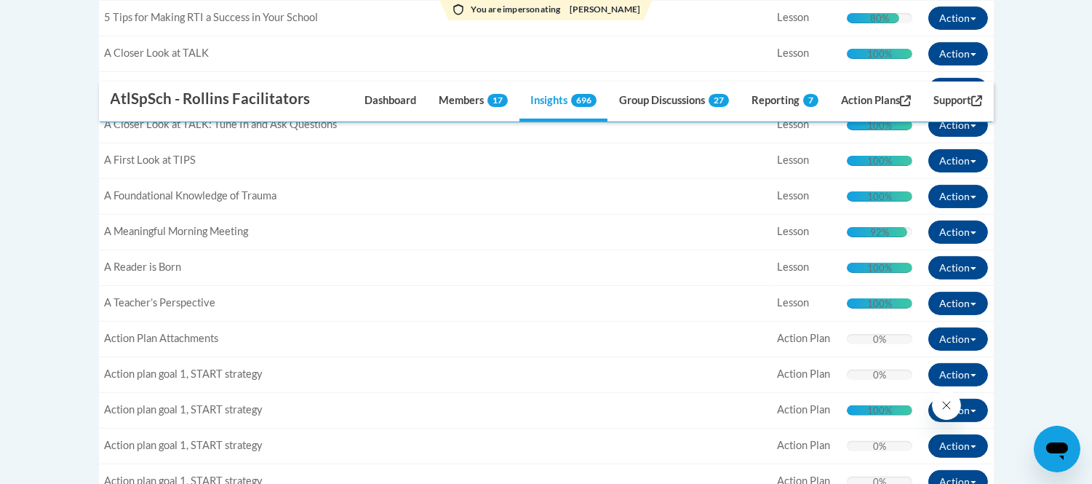
scroll to position [972, 0]
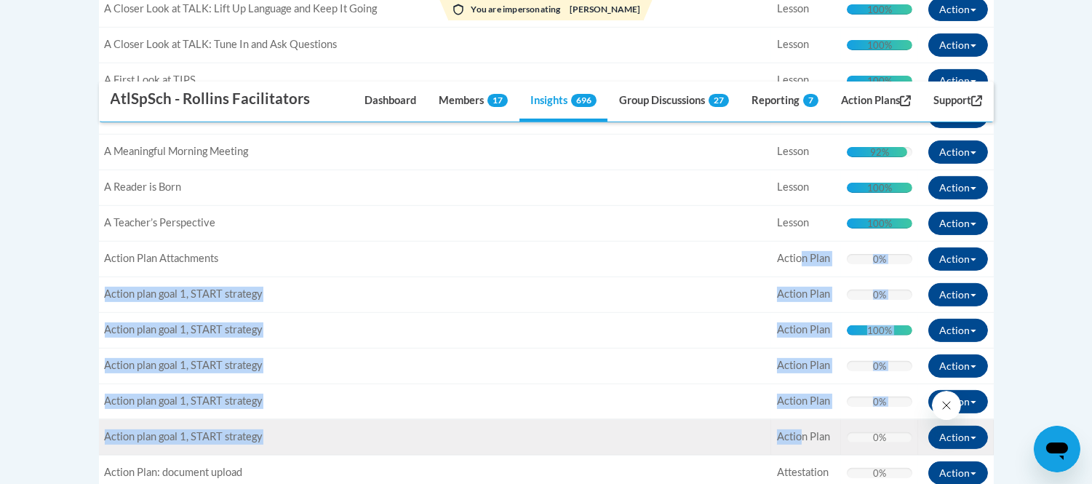
drag, startPoint x: 795, startPoint y: 260, endPoint x: 798, endPoint y: 448, distance: 188.4
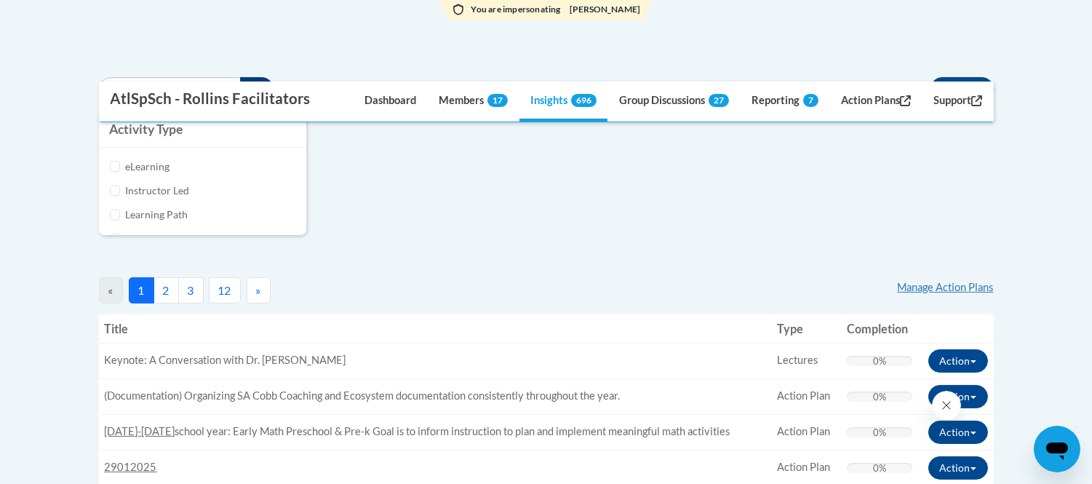
scroll to position [326, 0]
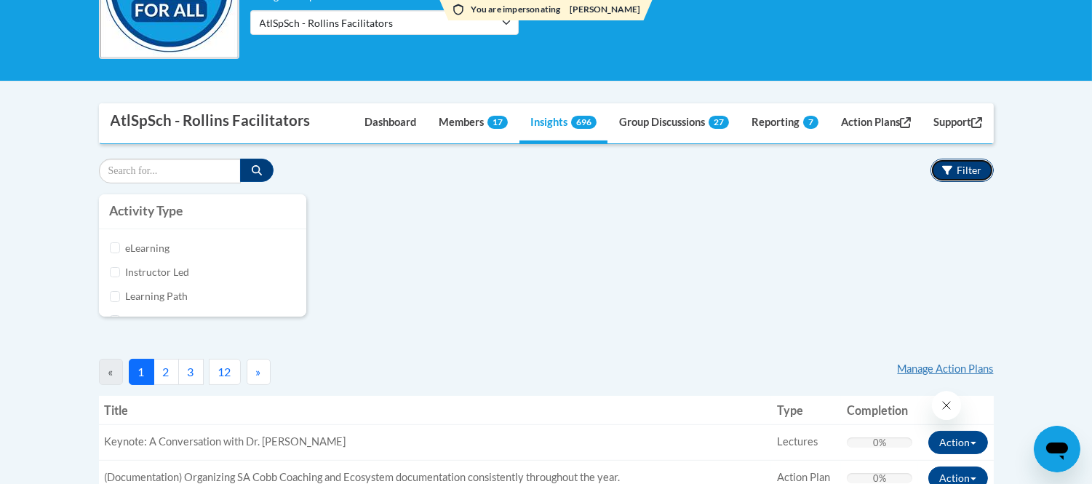
click at [972, 165] on span "Filter" at bounding box center [969, 170] width 25 height 12
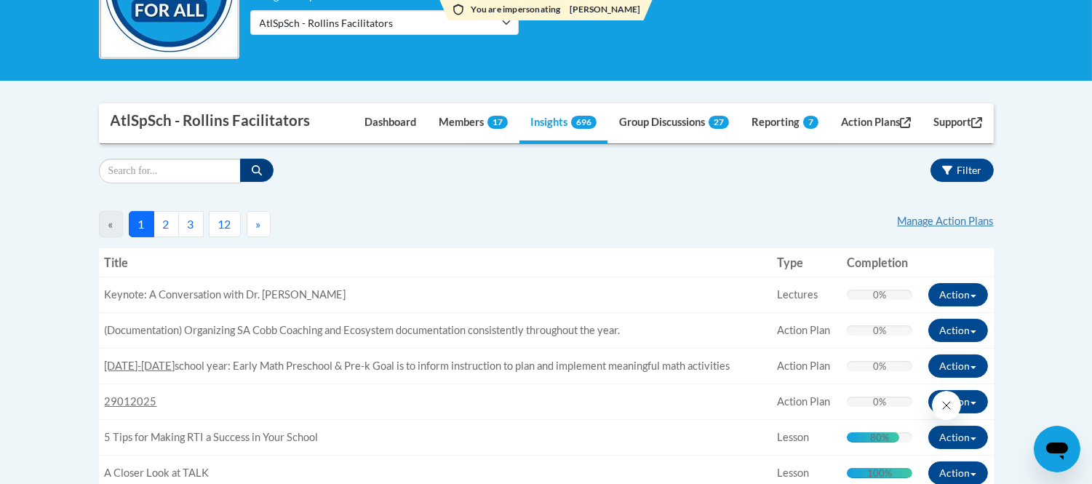
click at [967, 171] on span "Filter" at bounding box center [969, 170] width 25 height 12
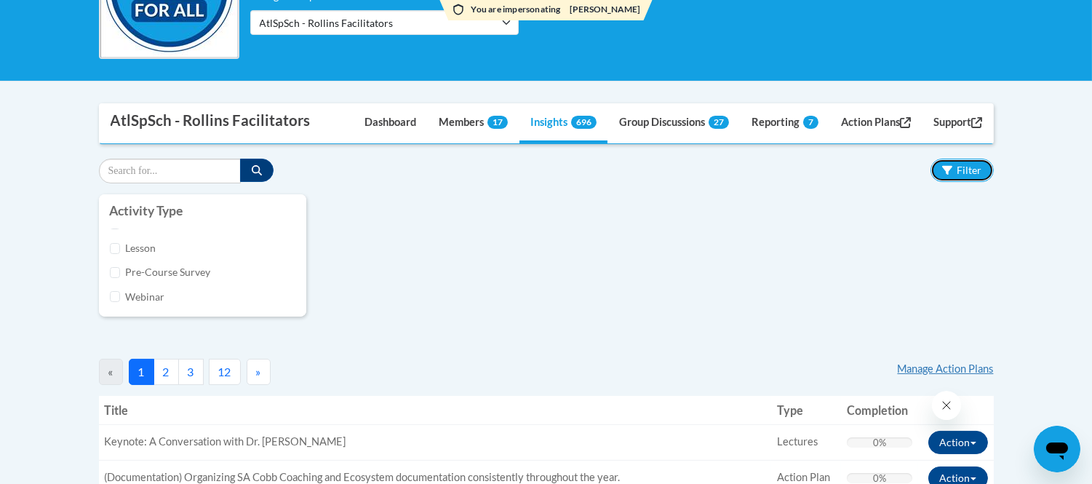
scroll to position [0, 0]
drag, startPoint x: 955, startPoint y: 173, endPoint x: 1036, endPoint y: 185, distance: 81.7
click at [955, 173] on button "Filter" at bounding box center [961, 170] width 63 height 23
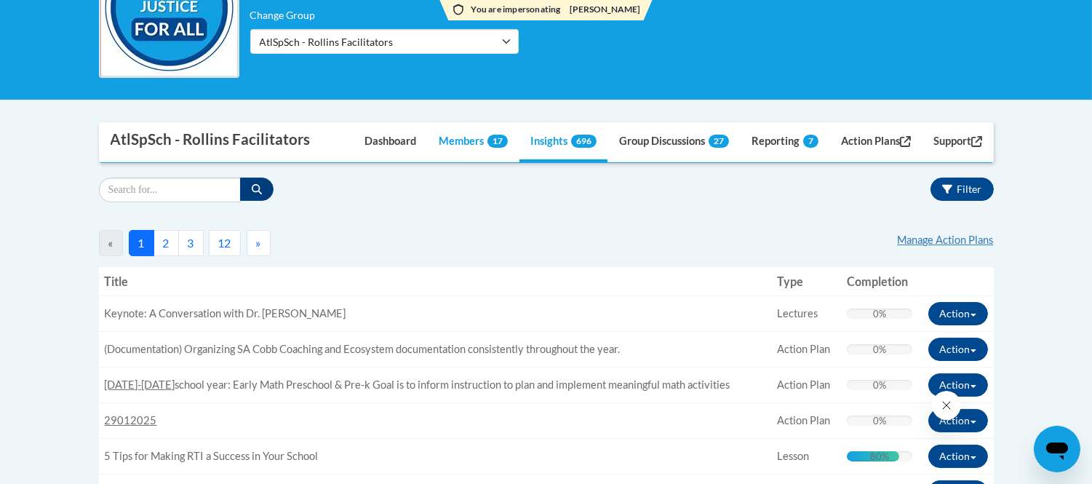
scroll to position [245, 0]
